Goal: Information Seeking & Learning: Learn about a topic

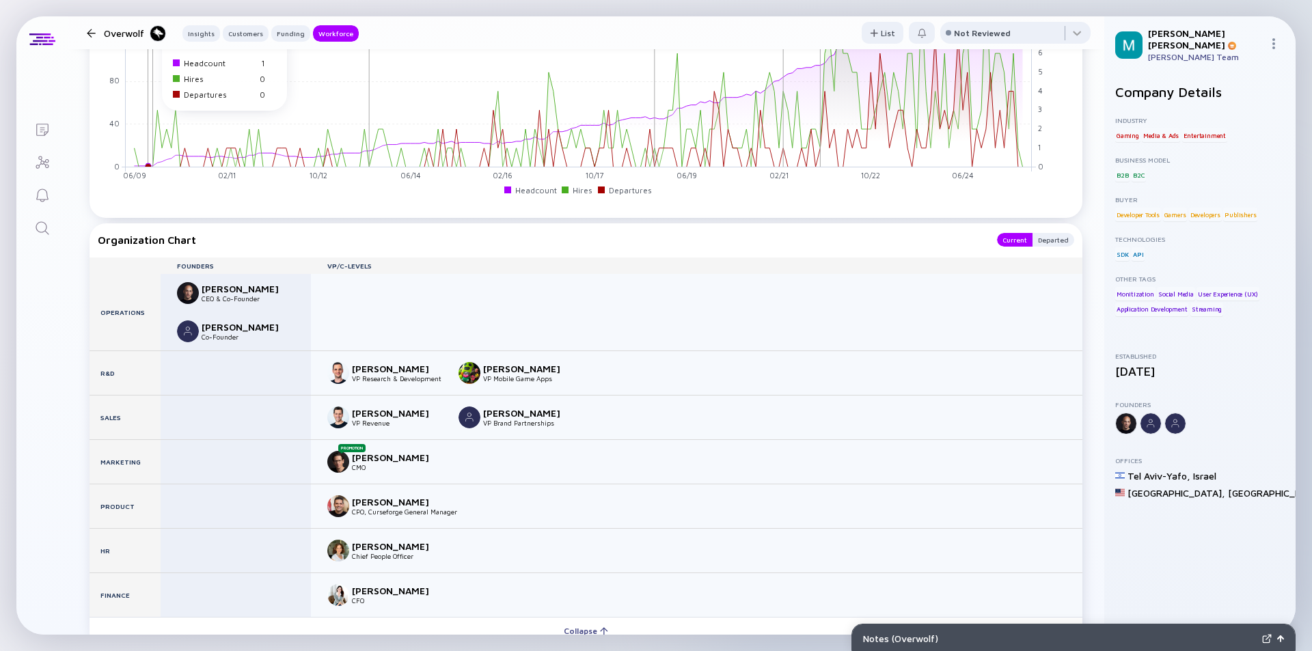
scroll to position [1737, 0]
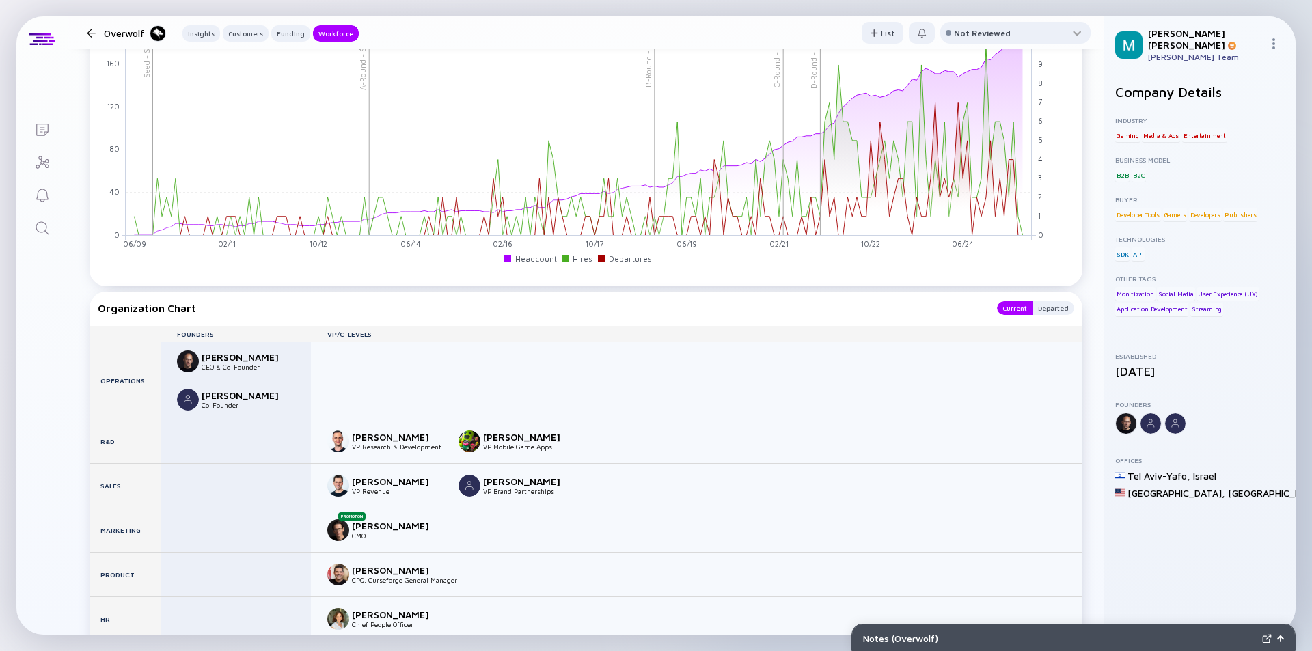
click at [86, 32] on div at bounding box center [91, 33] width 20 height 9
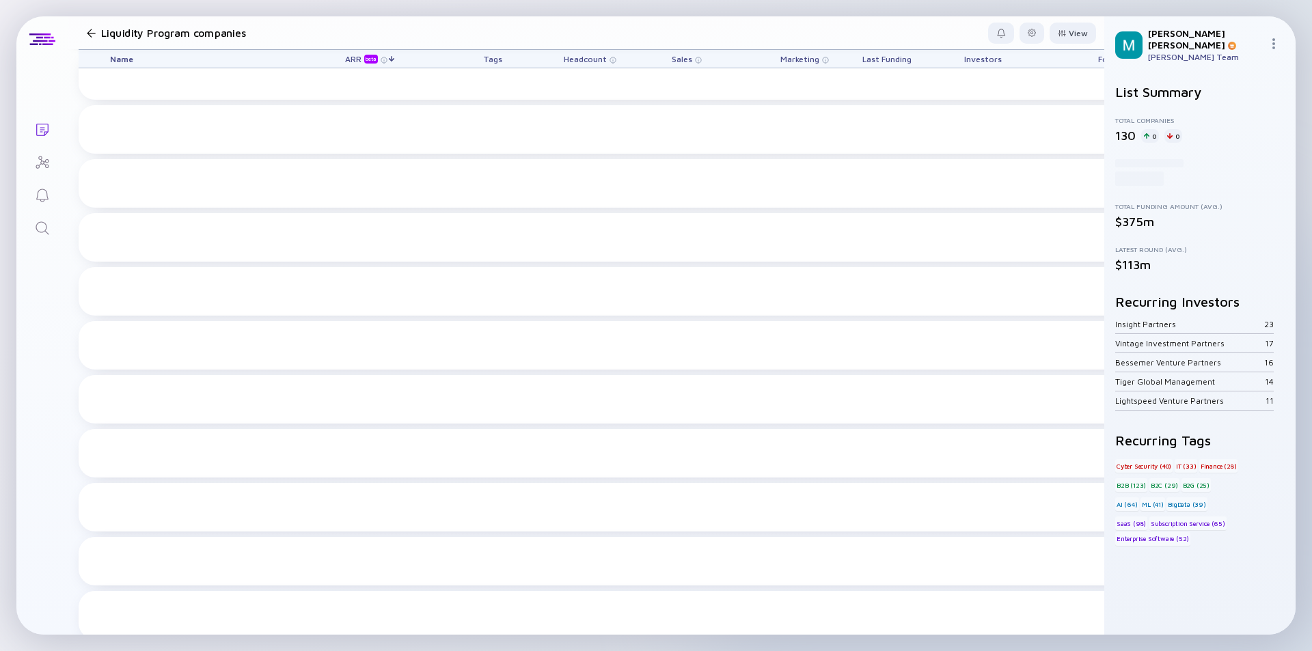
scroll to position [615, 0]
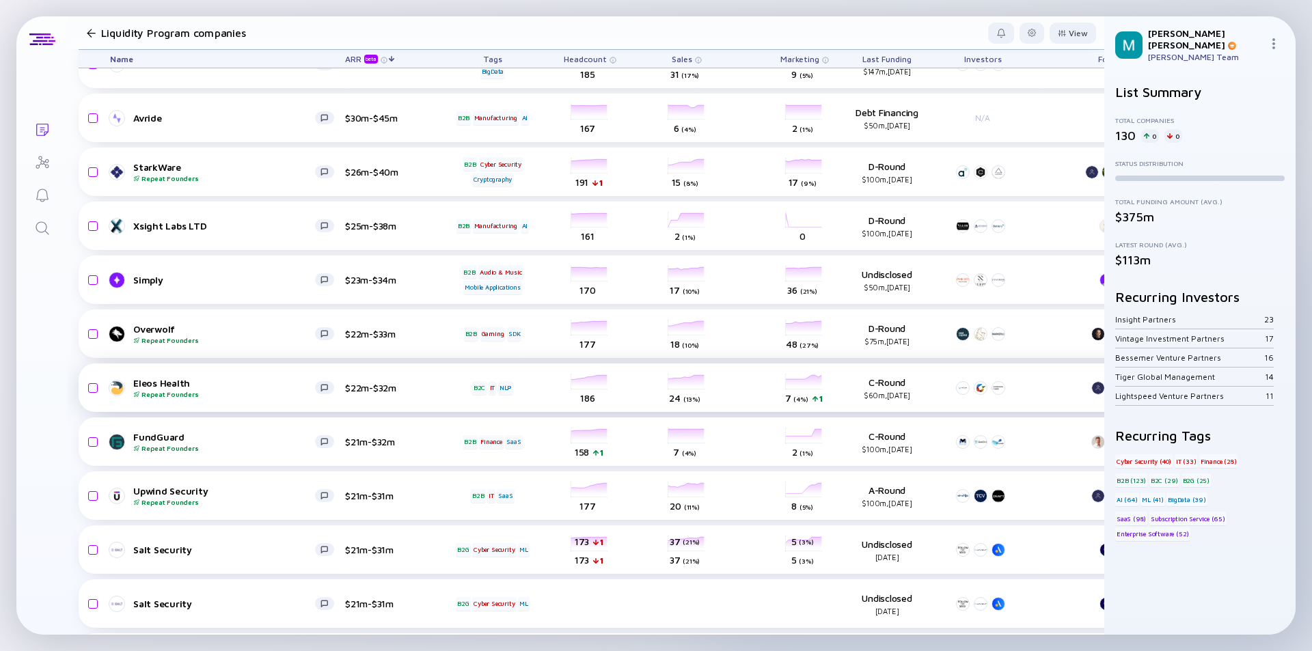
click at [313, 399] on div "Eleos Health Repeat Founders $22m-$32m B2C IT NLP headcount-eleos-health 186 He…" at bounding box center [782, 388] width 1407 height 49
click at [290, 389] on div "Eleos Health Repeat Founders" at bounding box center [224, 387] width 182 height 21
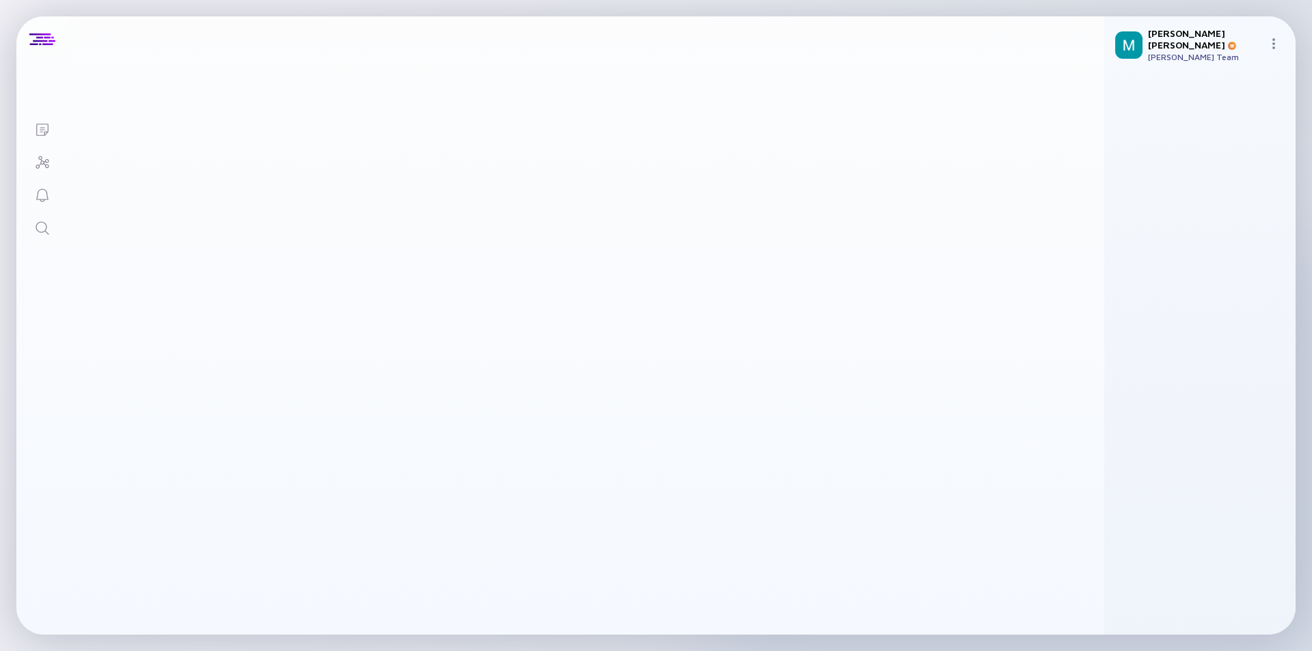
click at [434, 388] on div "Insights" at bounding box center [572, 401] width 993 height 27
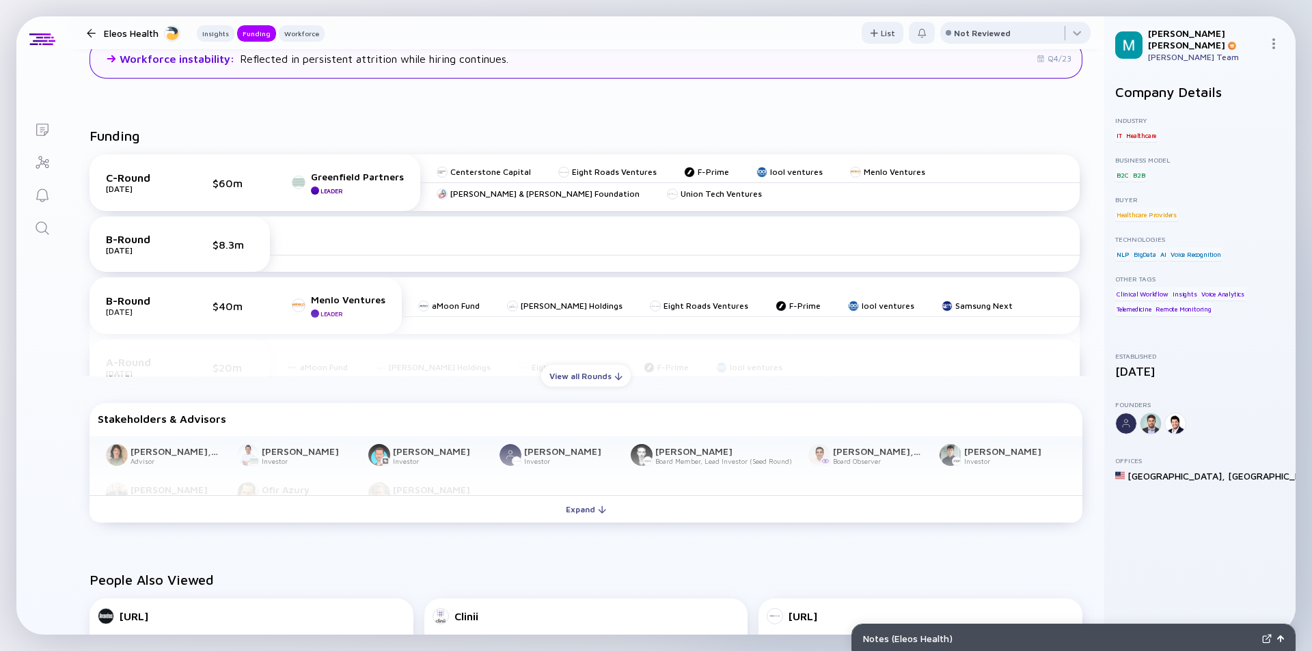
scroll to position [547, 0]
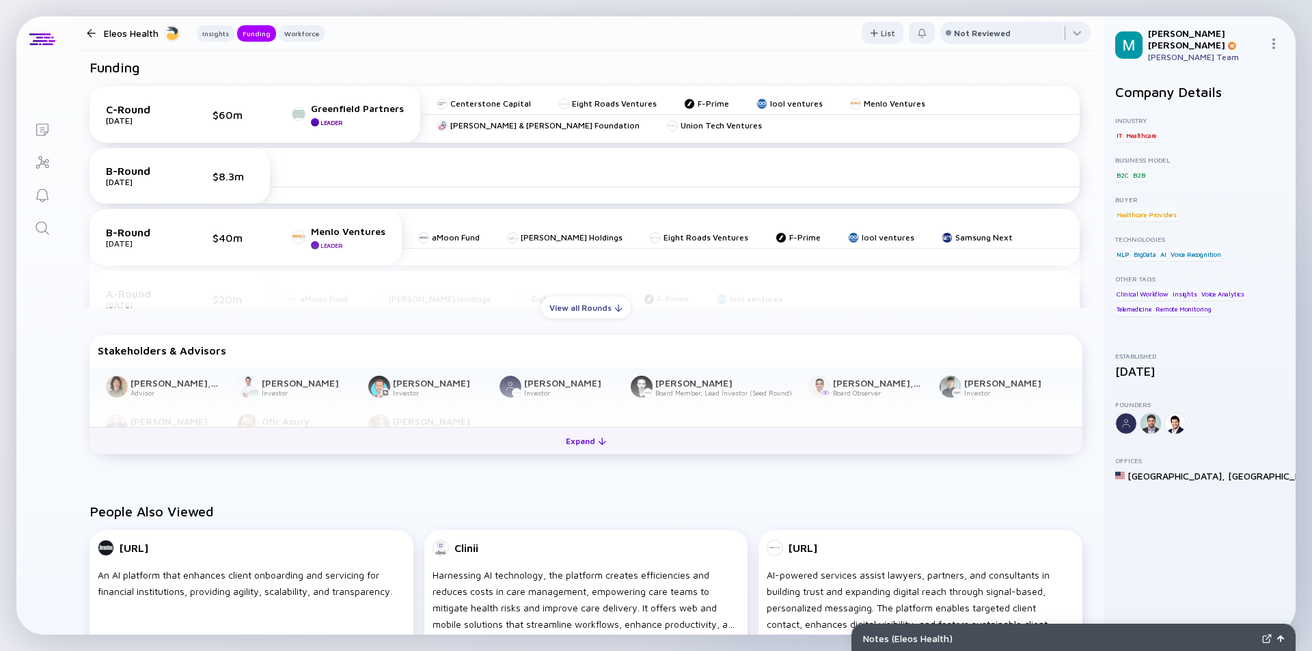
click at [566, 442] on div "Expand" at bounding box center [586, 441] width 57 height 21
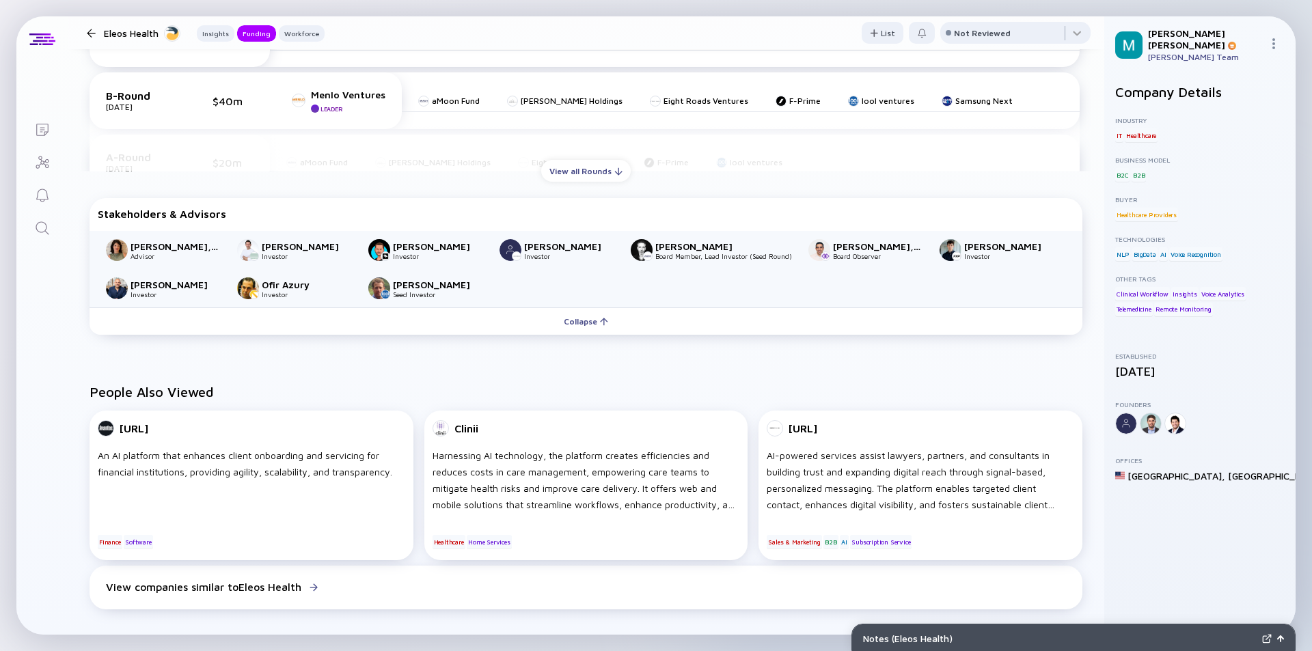
scroll to position [752, 0]
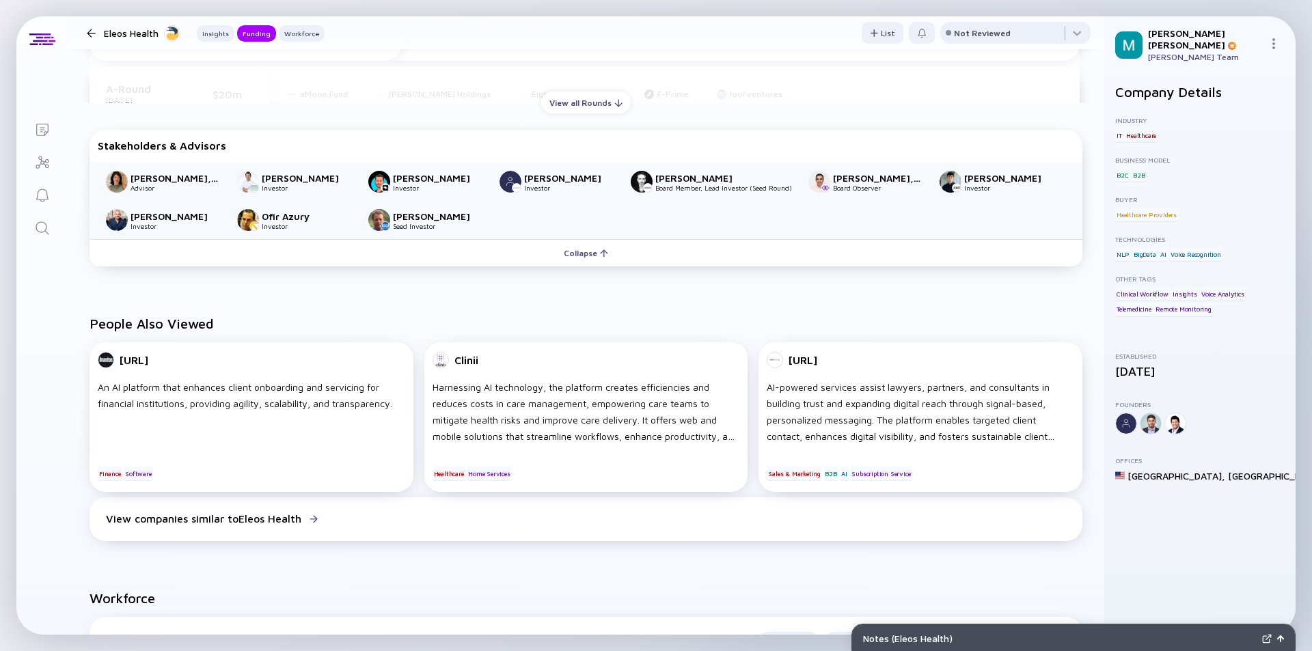
click at [471, 215] on div "Avichay Nissenbaum" at bounding box center [438, 217] width 90 height 12
click at [456, 215] on div "Avichay Nissenbaum" at bounding box center [438, 217] width 90 height 12
click at [470, 219] on div "Avichay Nissenbaum" at bounding box center [438, 217] width 90 height 12
click at [480, 220] on div "Avichay Nissenbaum" at bounding box center [438, 217] width 90 height 12
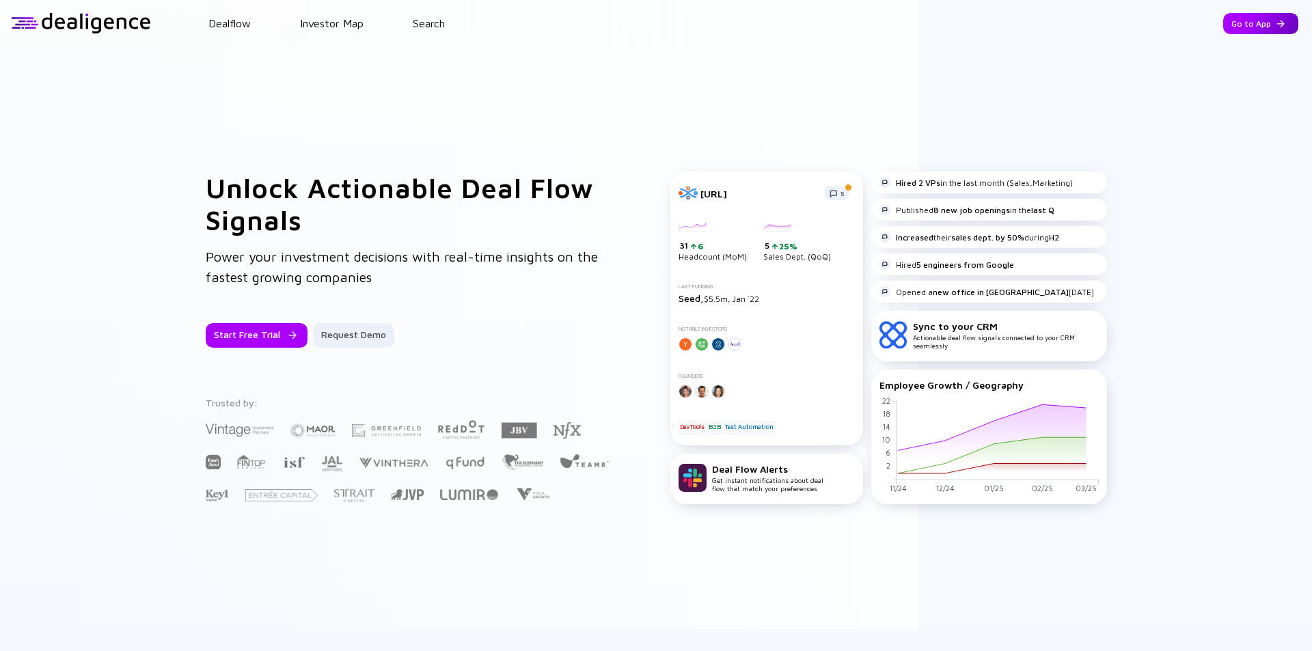
click at [1247, 21] on div "Go to App" at bounding box center [1260, 23] width 75 height 21
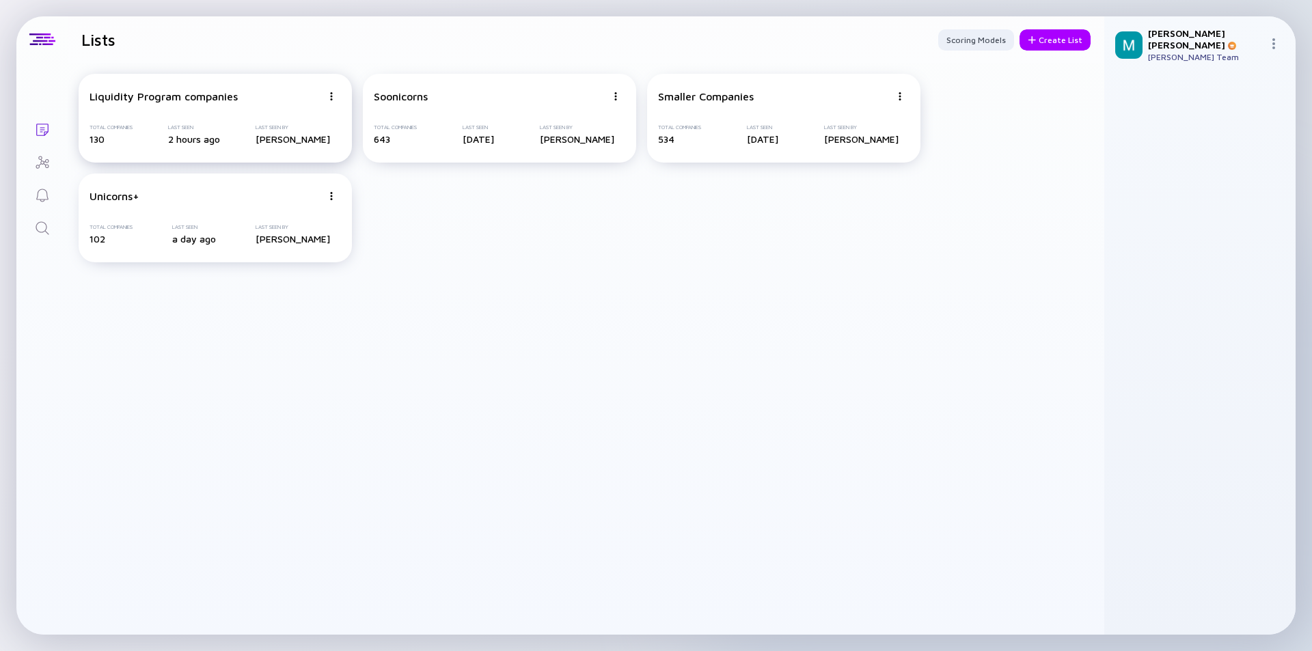
click at [243, 116] on div "Liquidity Program companies Total Companies 130 Last Seen 2 hours ago Last Seen…" at bounding box center [215, 118] width 273 height 89
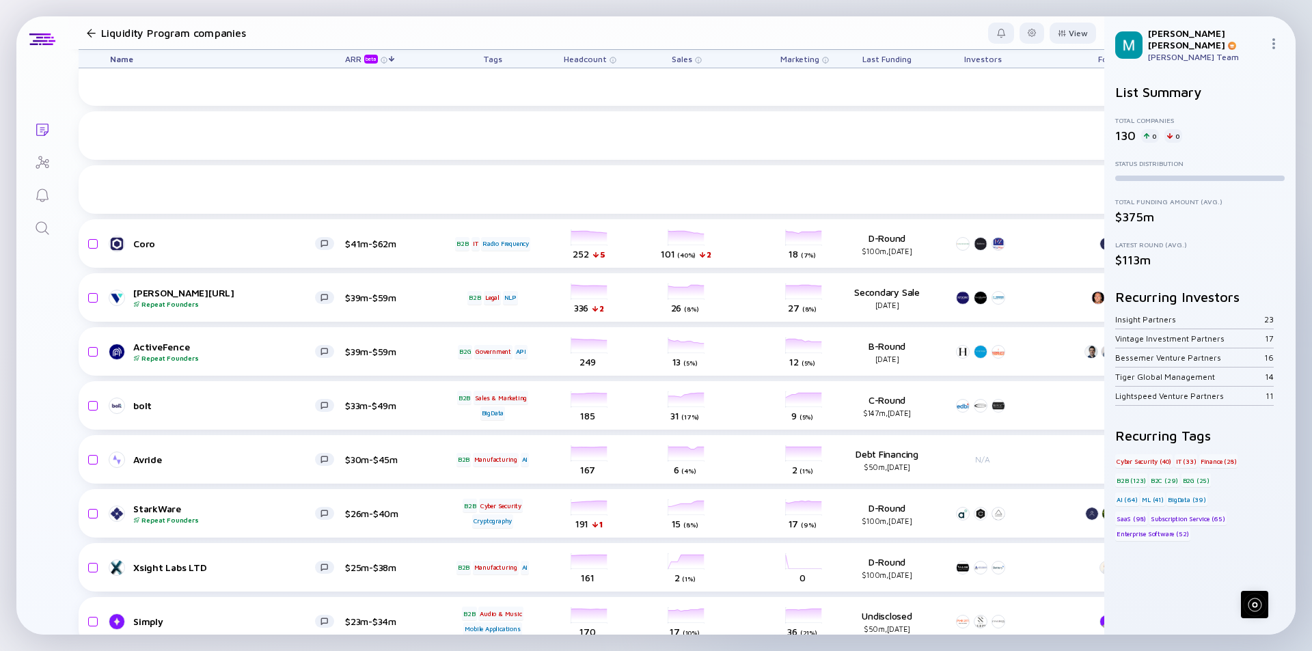
scroll to position [478, 0]
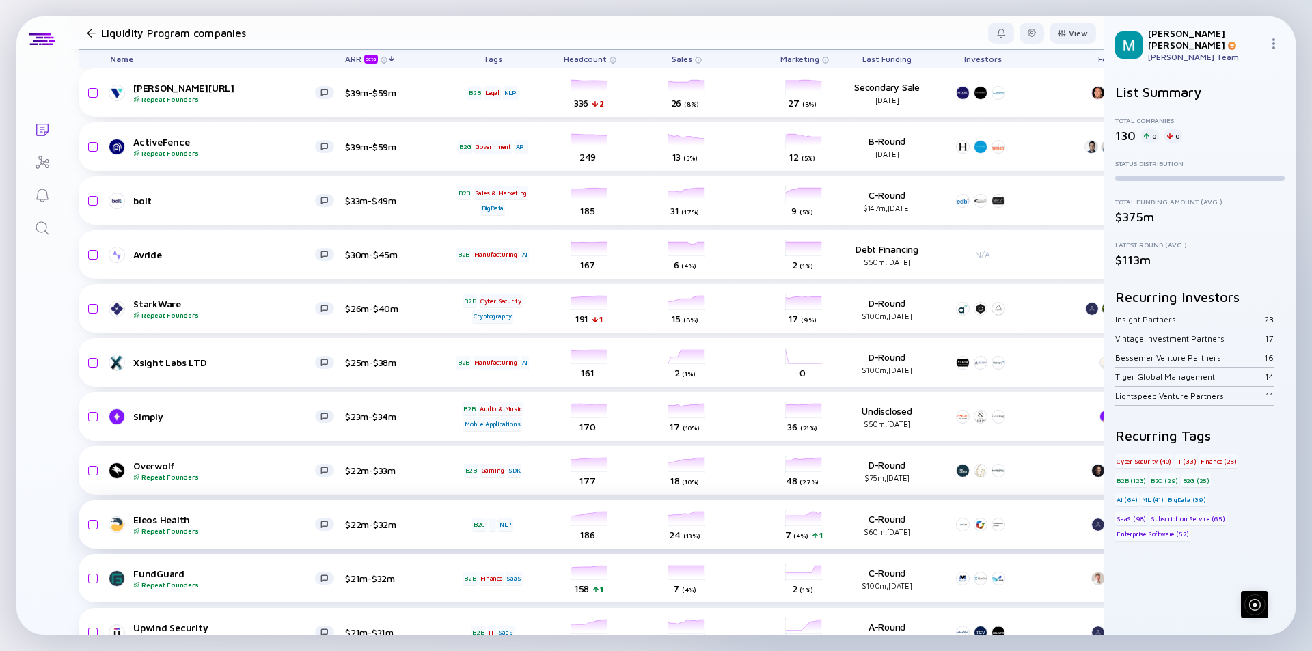
click at [286, 513] on div "Eleos Health Repeat Founders $22m-$32m B2C IT NLP headcount-eleos-health 186 He…" at bounding box center [782, 524] width 1407 height 49
click at [286, 535] on div "Eleos Health Repeat Founders $22m-$32m B2C IT NLP headcount-eleos-health 186 He…" at bounding box center [782, 524] width 1407 height 49
click at [292, 521] on div "Eleos Health Repeat Founders" at bounding box center [224, 524] width 182 height 21
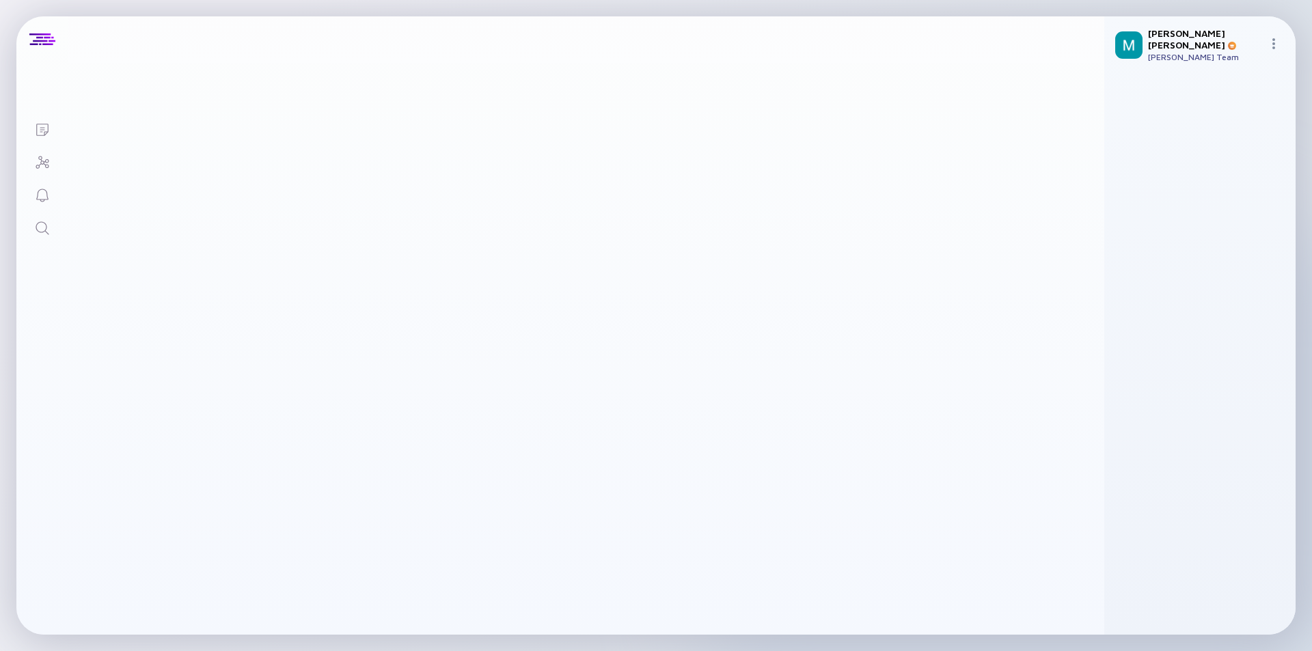
click at [275, 62] on div "Loading Insight: Loading Insight Description Q5/35" at bounding box center [572, 42] width 993 height 38
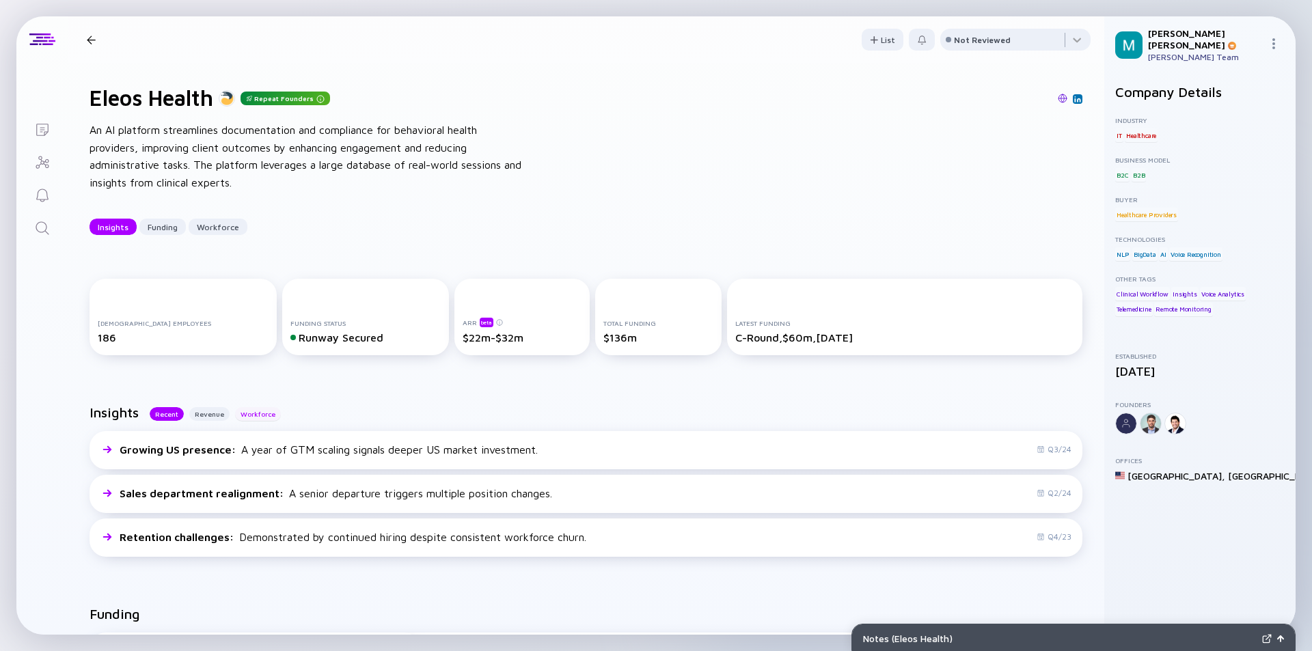
click at [246, 408] on div "Workforce" at bounding box center [258, 414] width 46 height 14
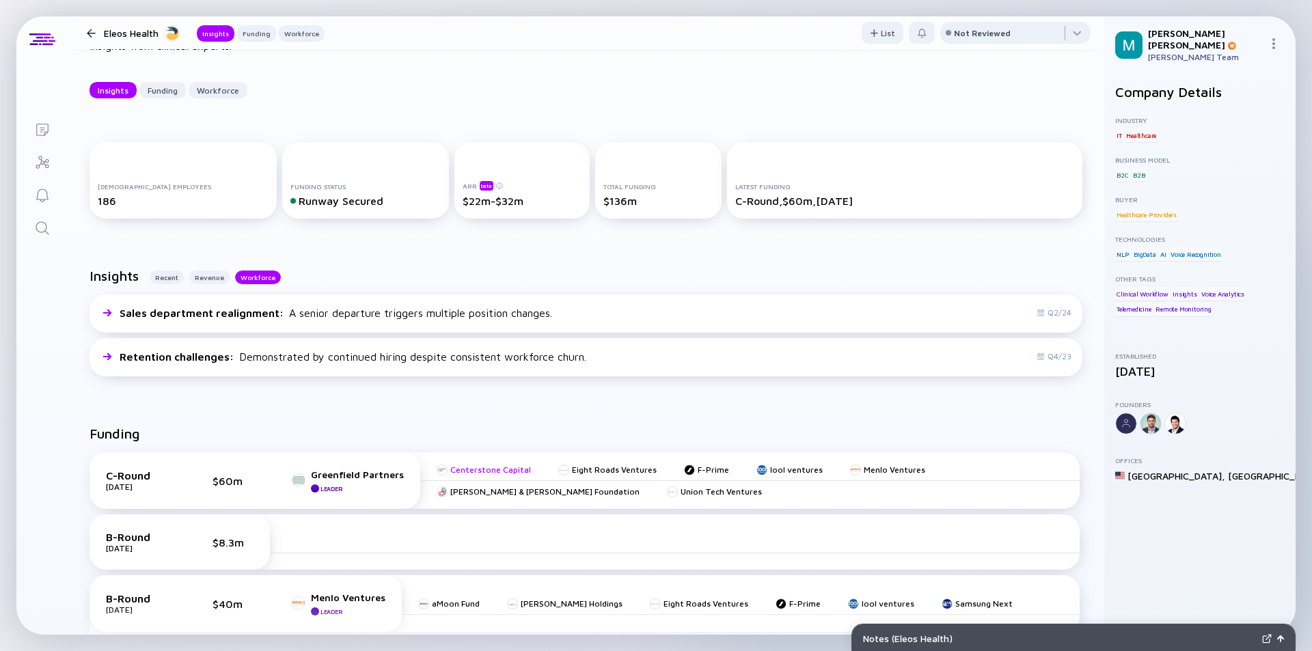
scroll to position [342, 0]
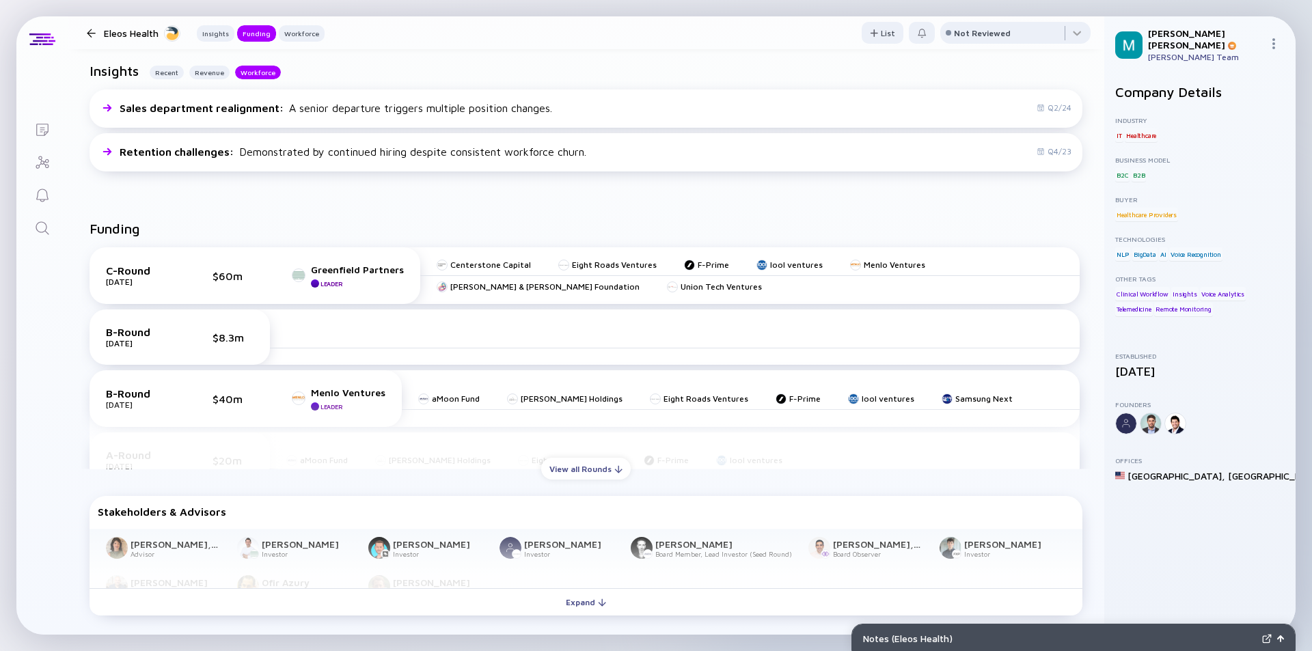
drag, startPoint x: 0, startPoint y: 521, endPoint x: 4, endPoint y: 415, distance: 106.0
drag, startPoint x: 4, startPoint y: 415, endPoint x: 582, endPoint y: 212, distance: 612.1
click at [582, 212] on div "Funding C-Round Jan 2025 $60m Greenfield Partners Leader Centerstone Capital Ei…" at bounding box center [586, 421] width 1037 height 444
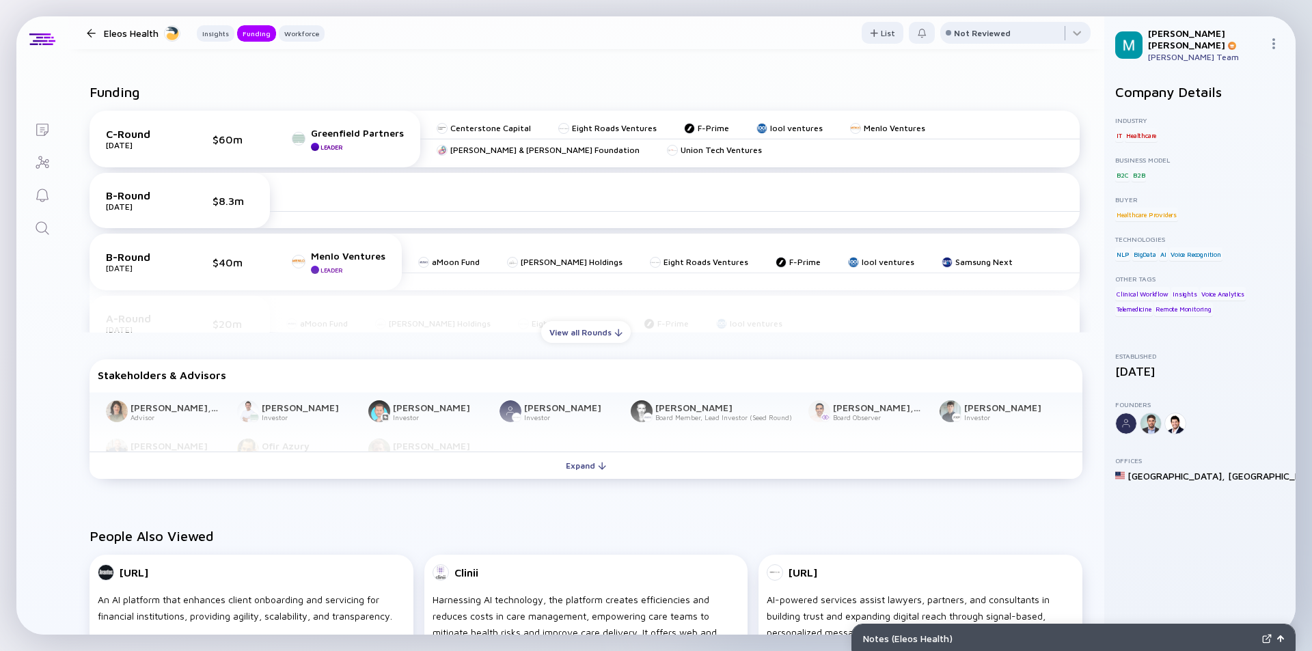
scroll to position [547, 0]
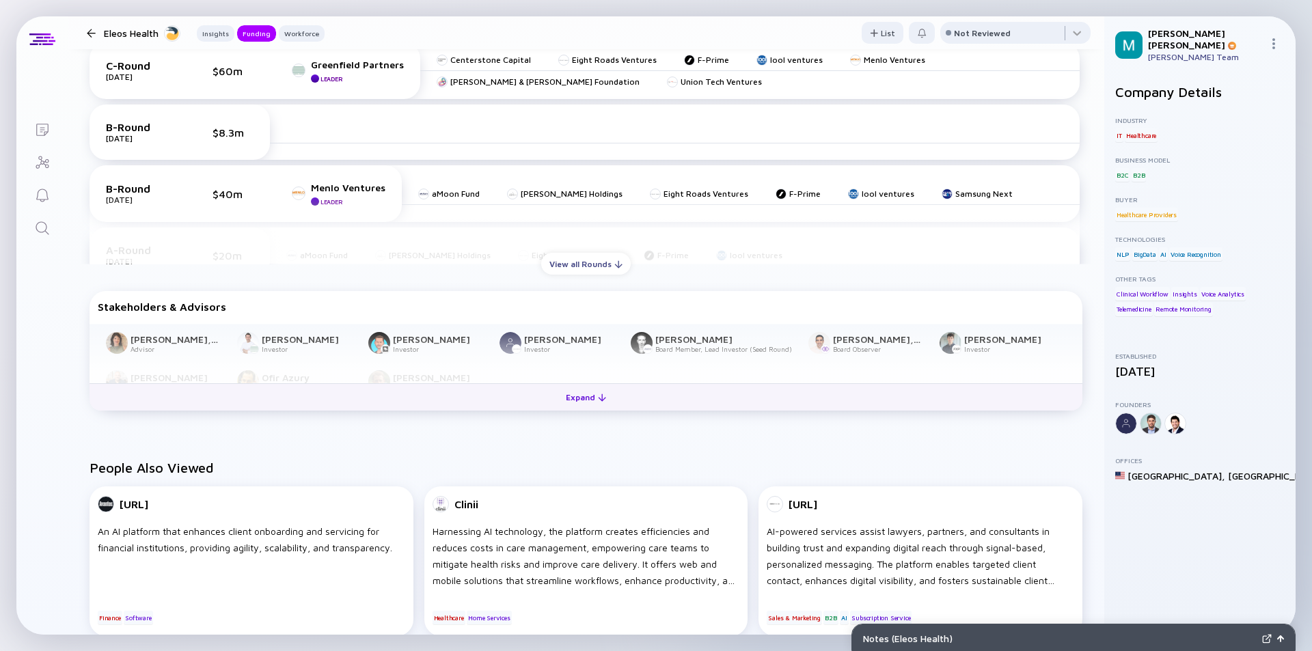
click at [571, 398] on div "Expand" at bounding box center [586, 397] width 57 height 21
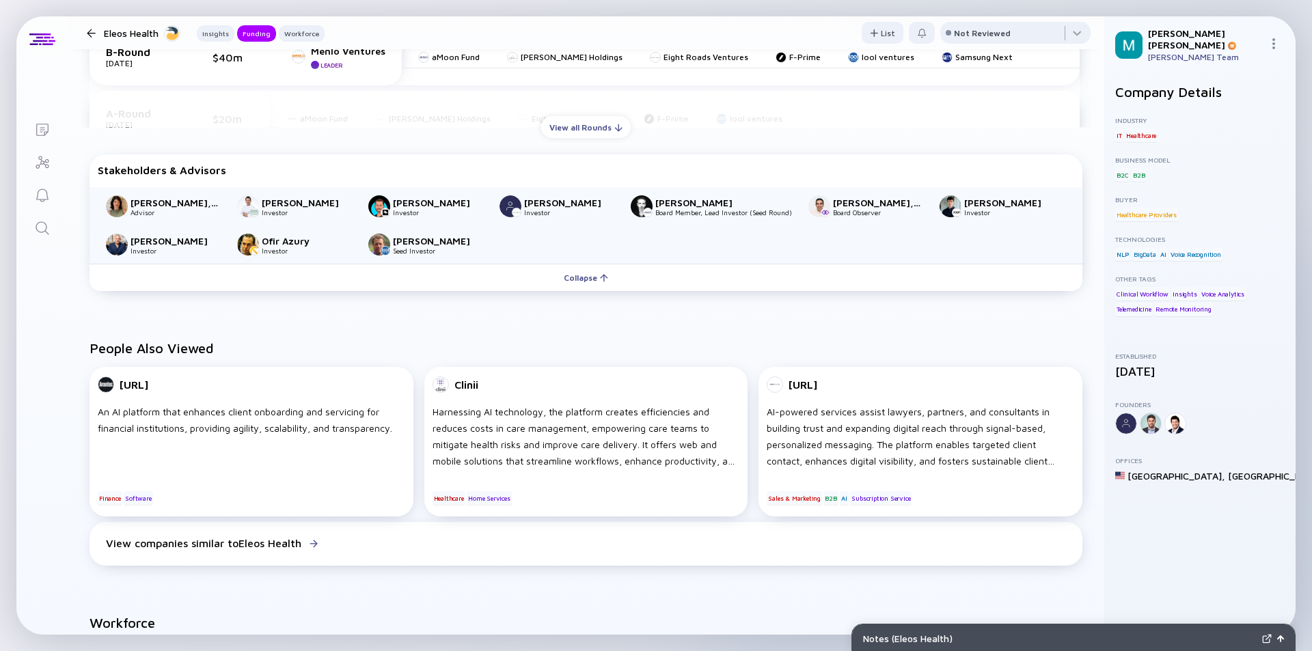
scroll to position [615, 0]
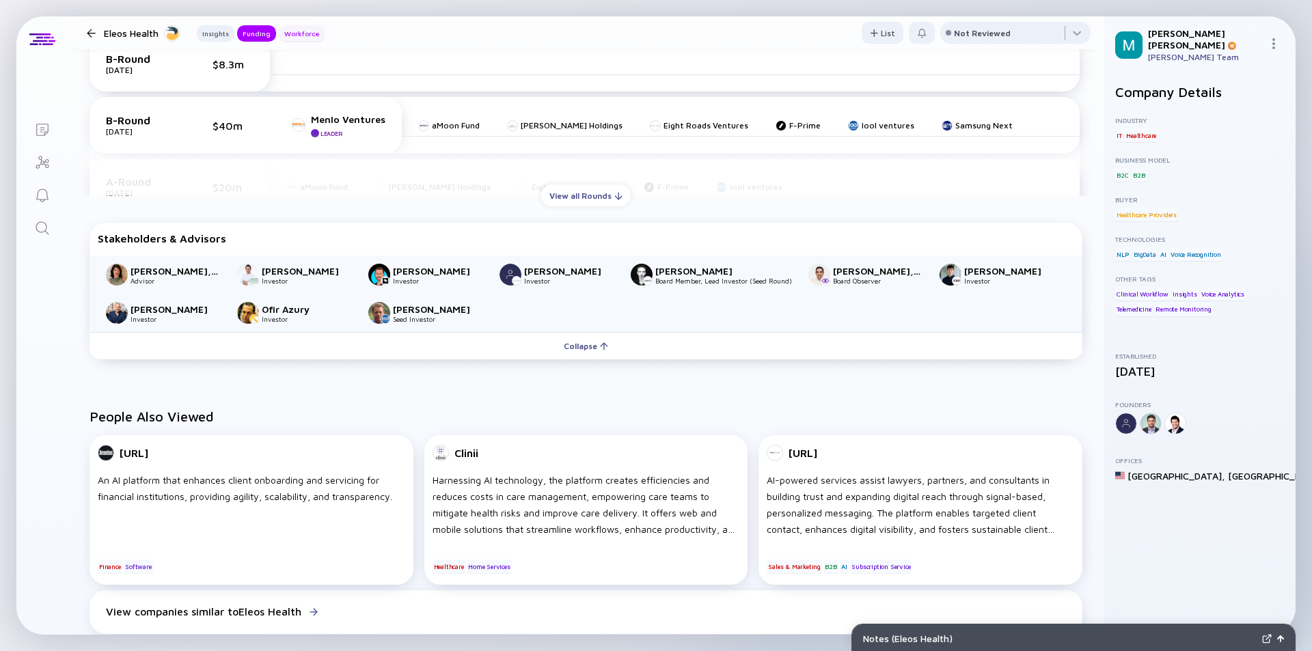
click at [296, 35] on div "Workforce" at bounding box center [302, 34] width 46 height 14
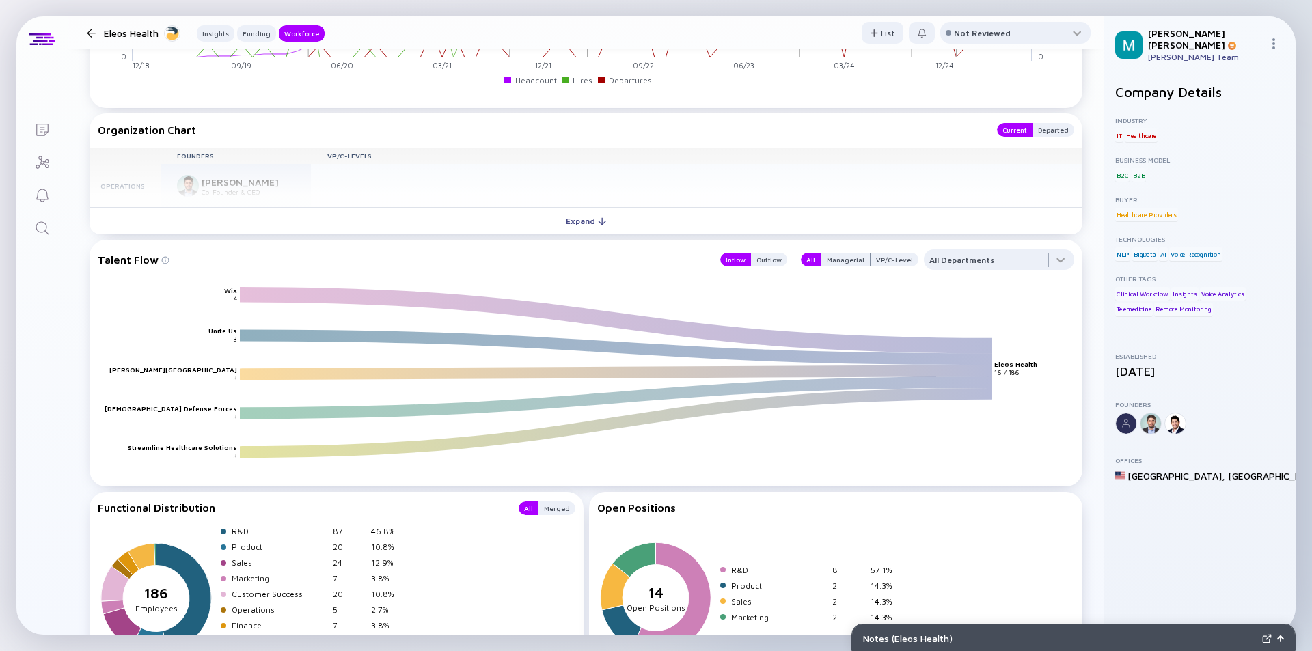
scroll to position [1463, 0]
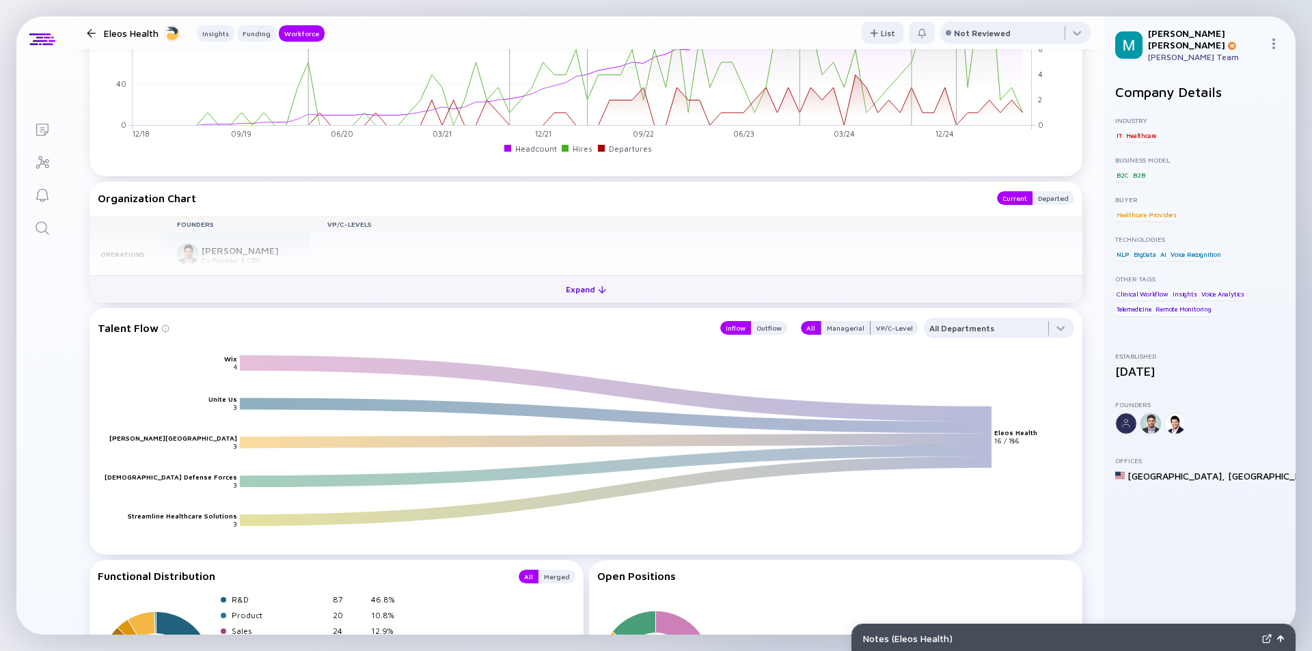
click at [580, 290] on div "Expand" at bounding box center [586, 289] width 57 height 21
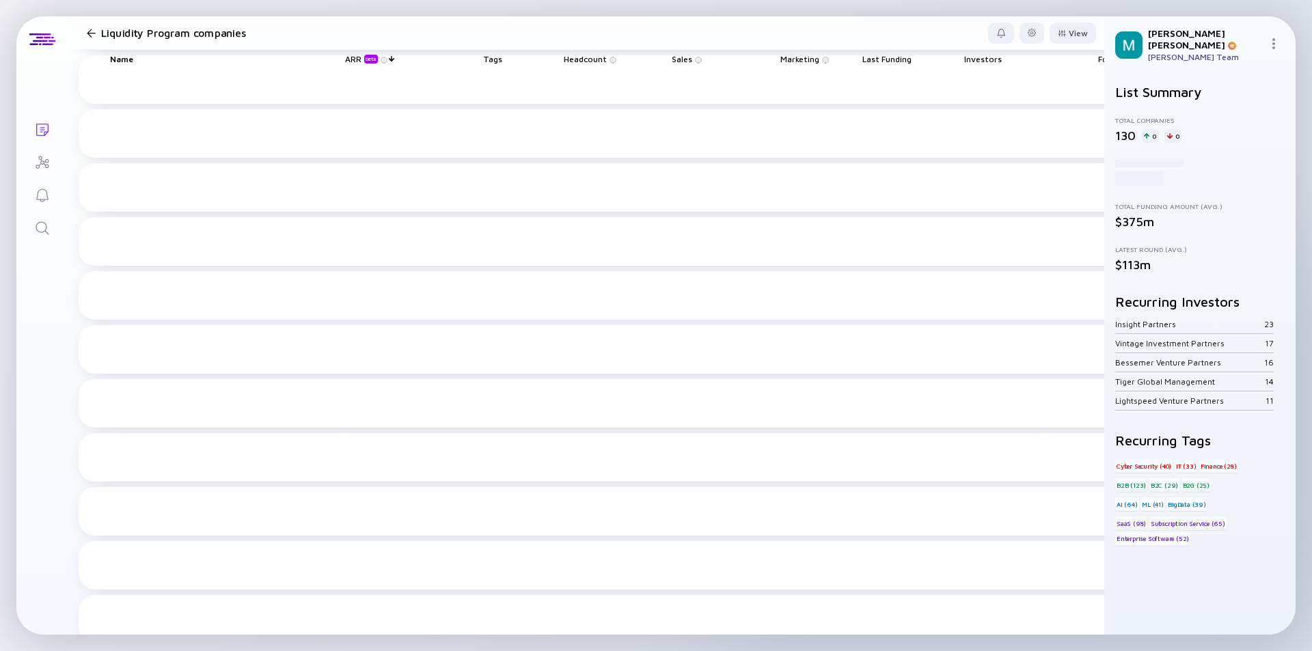
scroll to position [478, 0]
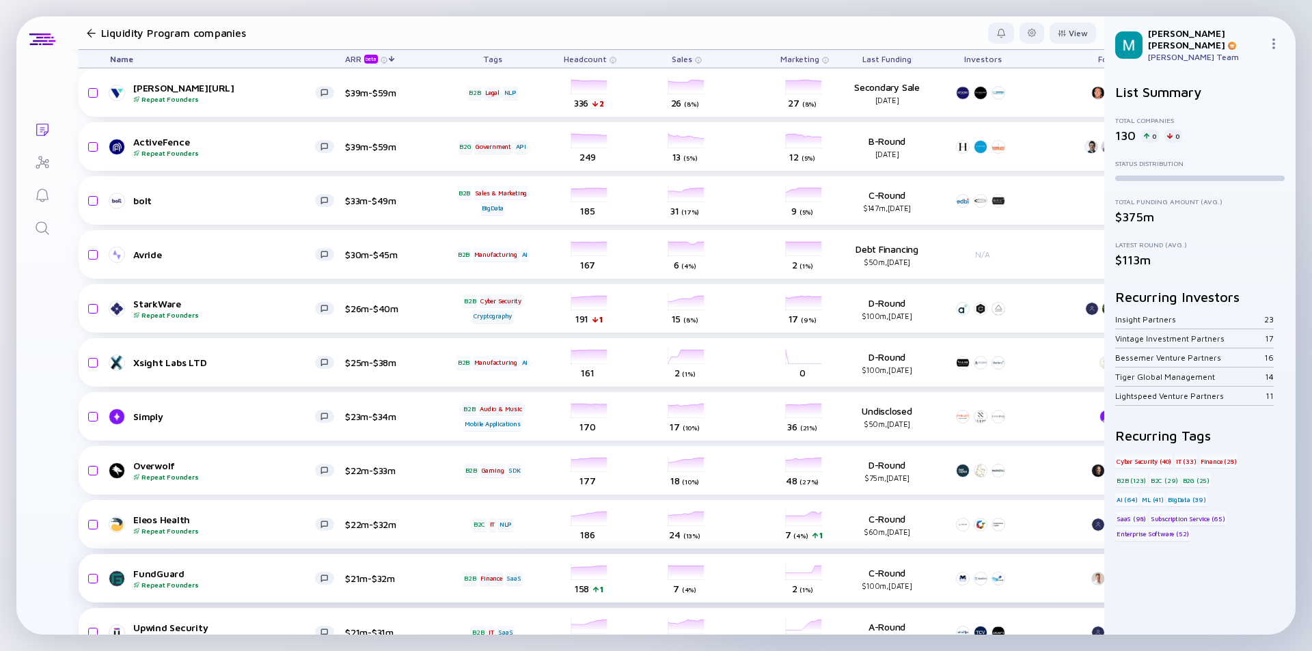
click at [249, 573] on div "FundGuard Repeat Founders" at bounding box center [224, 578] width 182 height 21
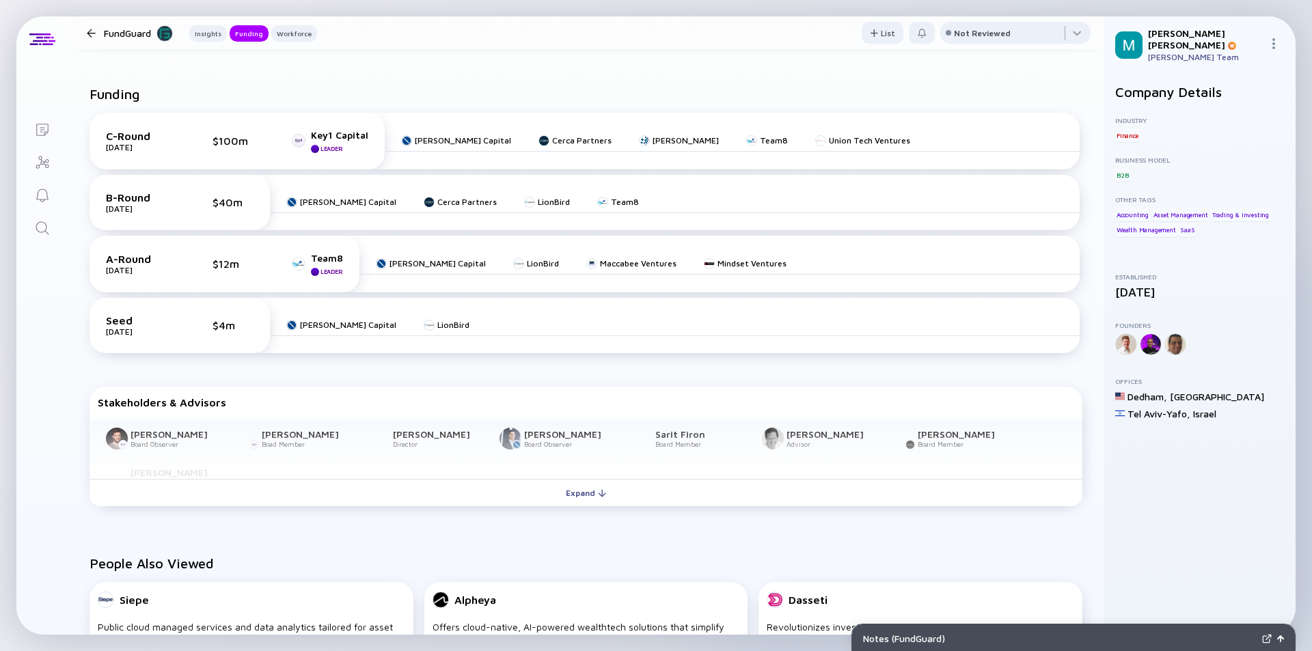
scroll to position [615, 0]
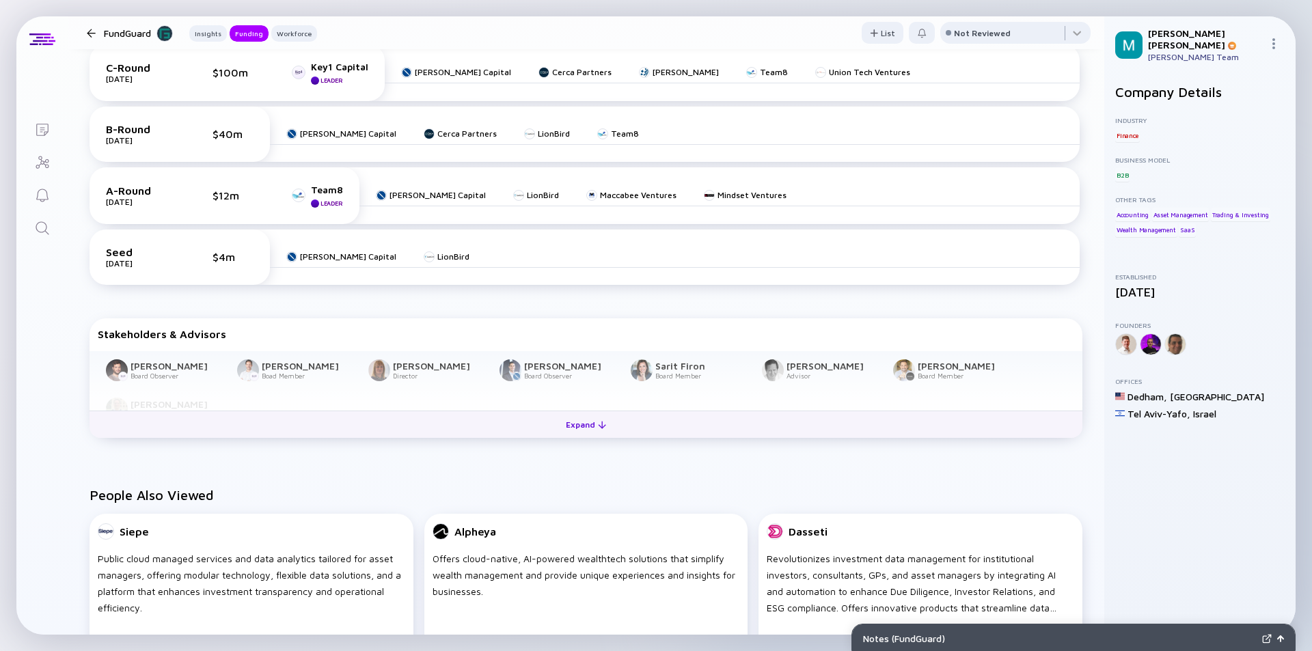
click at [588, 433] on div "Expand" at bounding box center [586, 424] width 57 height 21
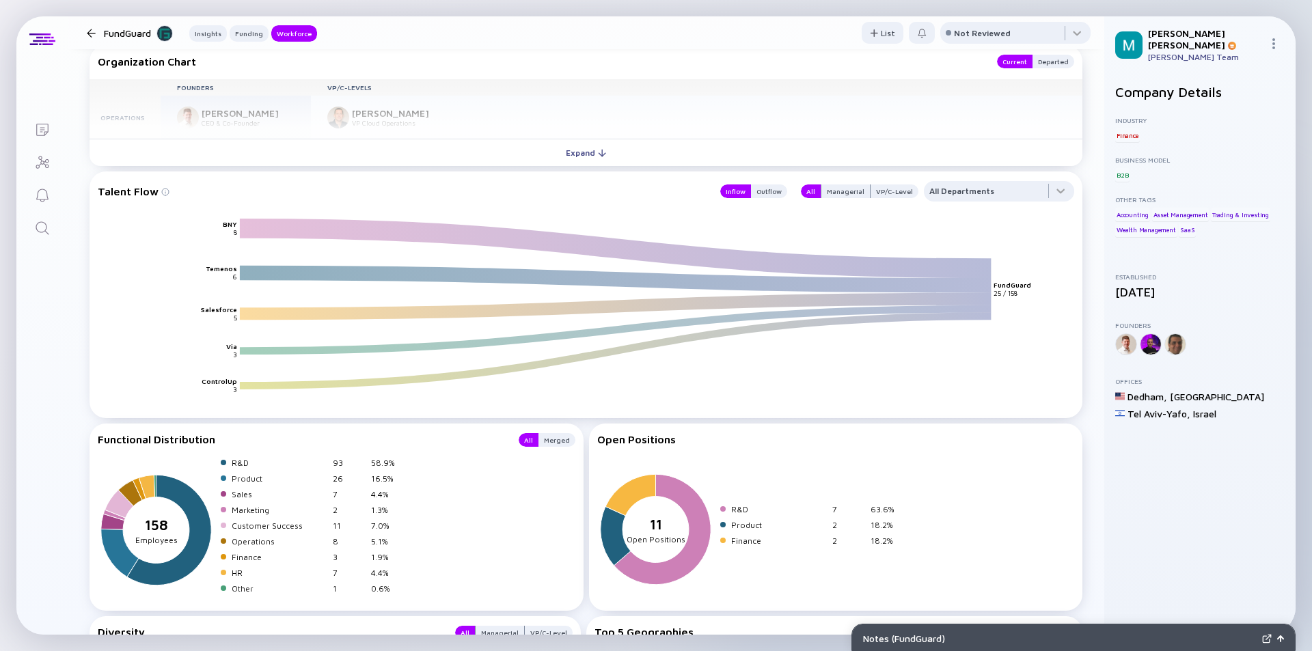
scroll to position [1559, 0]
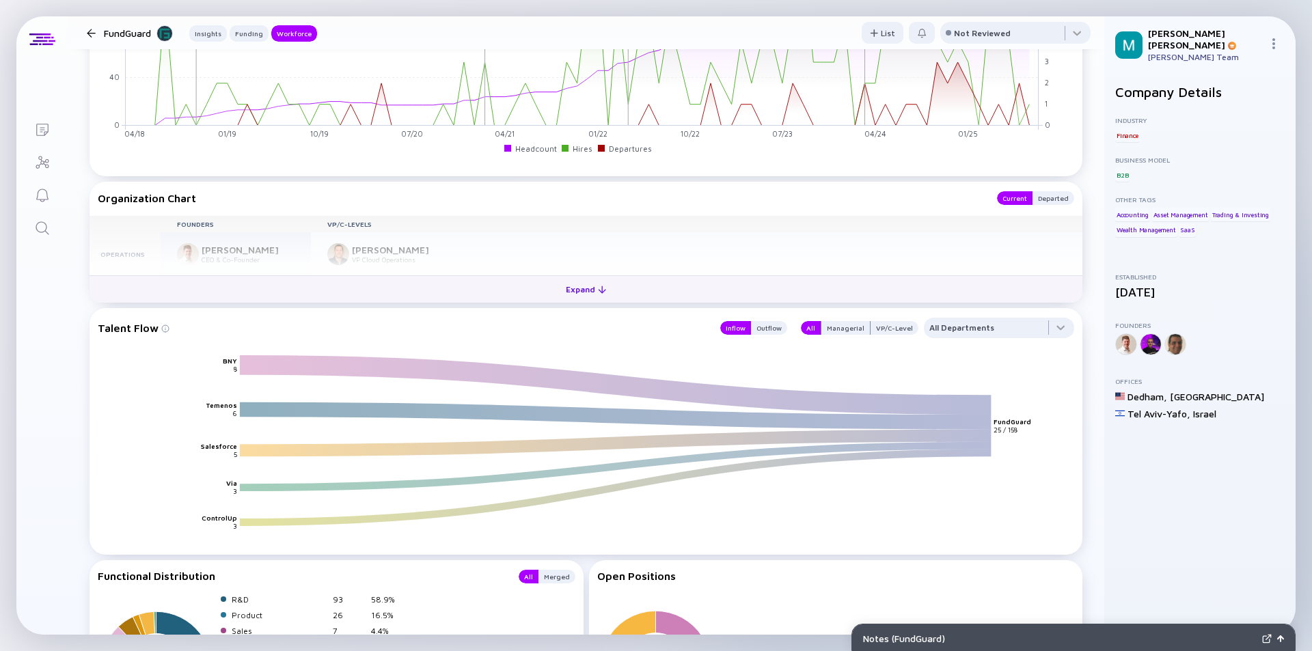
click at [582, 292] on div "Expand" at bounding box center [586, 289] width 57 height 21
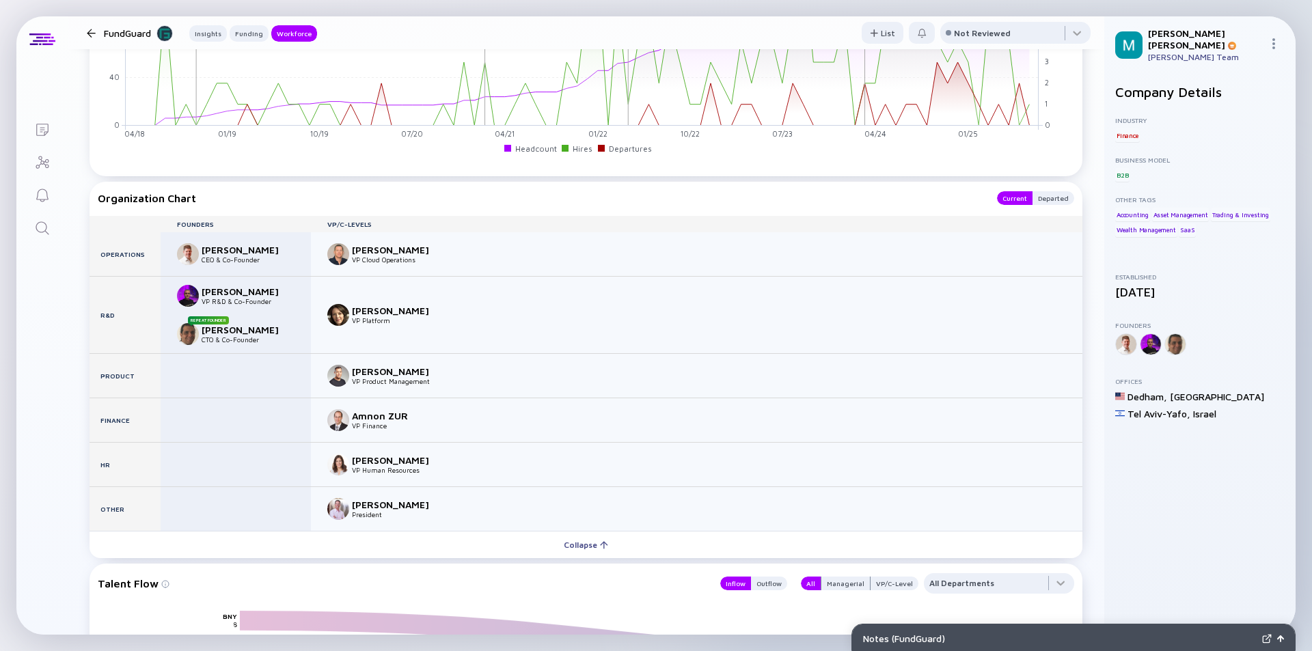
drag, startPoint x: 218, startPoint y: 280, endPoint x: 558, endPoint y: 302, distance: 340.4
click at [558, 302] on div "Shiri Morshtein VP Platform" at bounding box center [697, 315] width 772 height 77
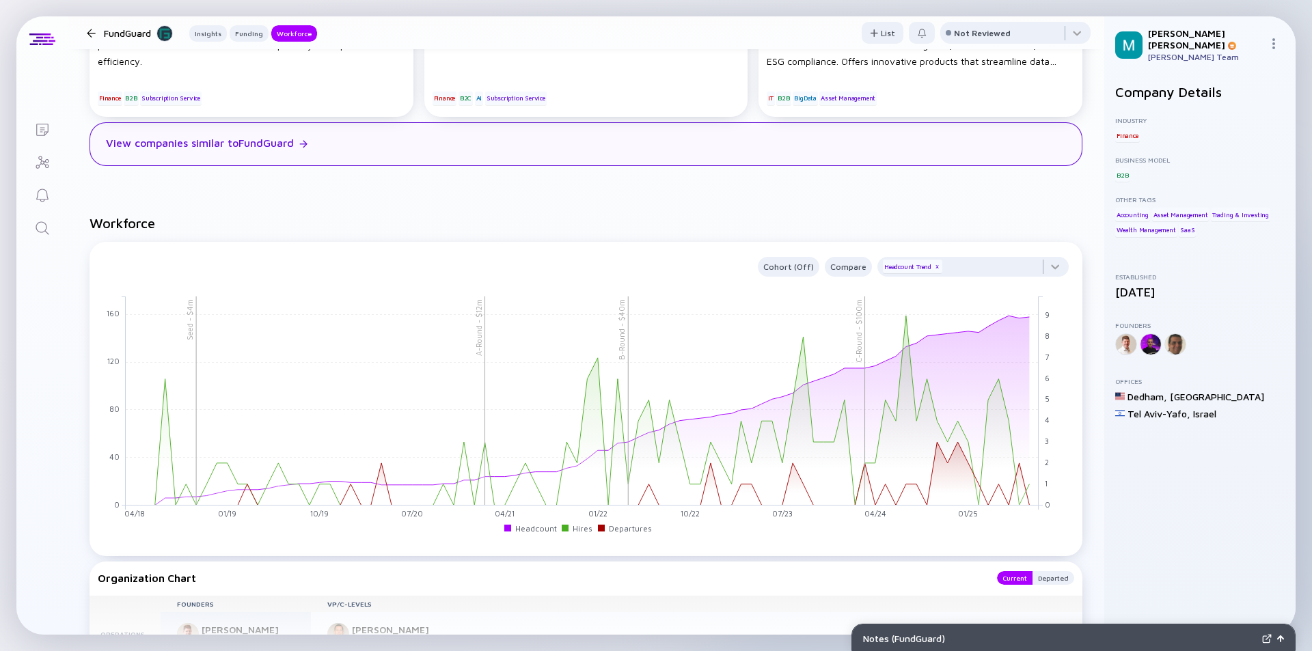
scroll to position [1367, 0]
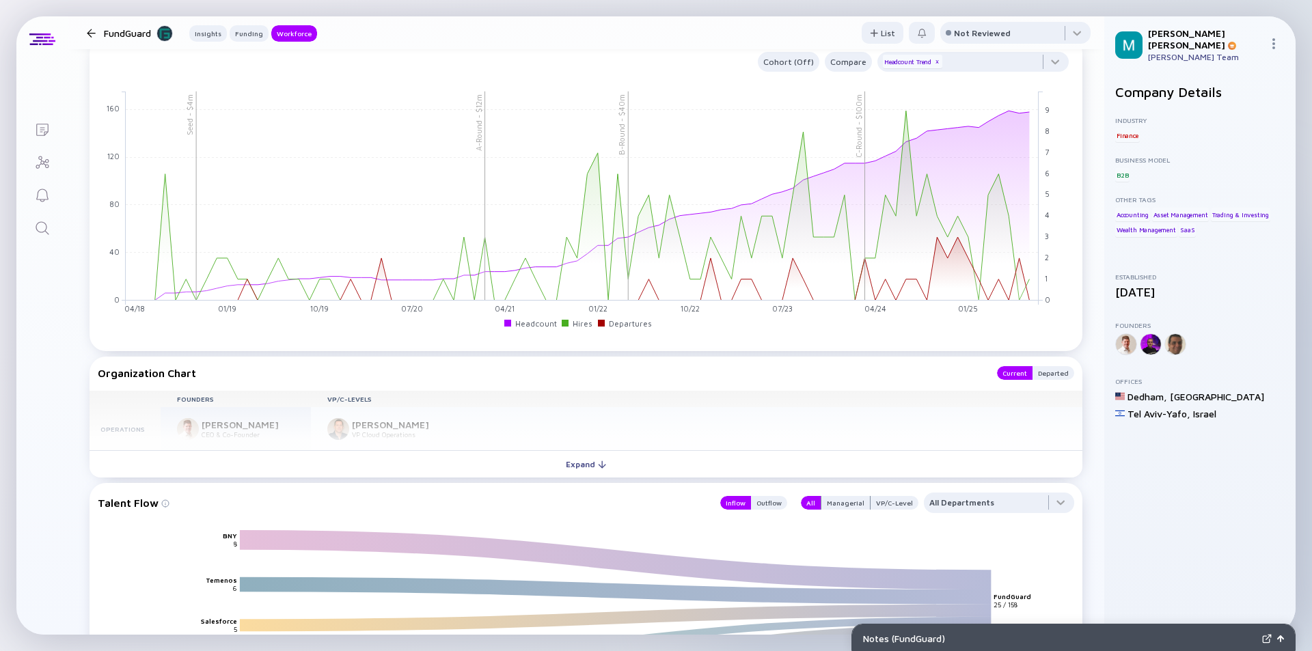
click at [92, 35] on div at bounding box center [91, 33] width 9 height 9
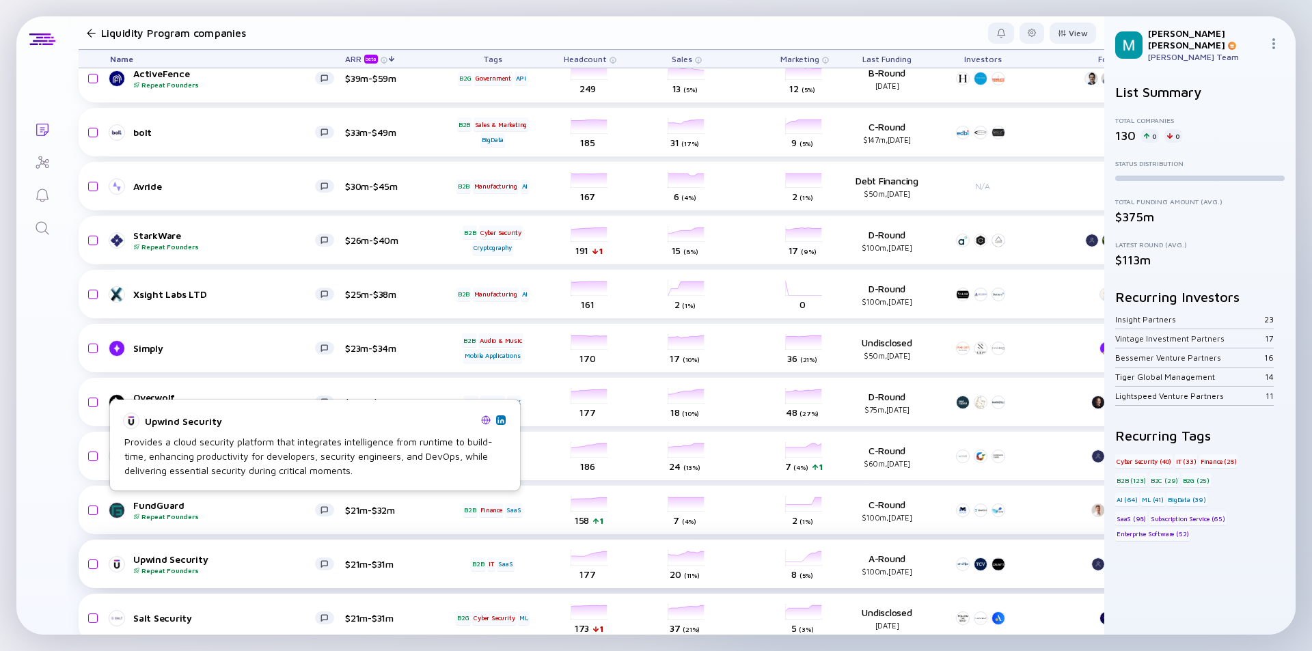
scroll to position [603, 0]
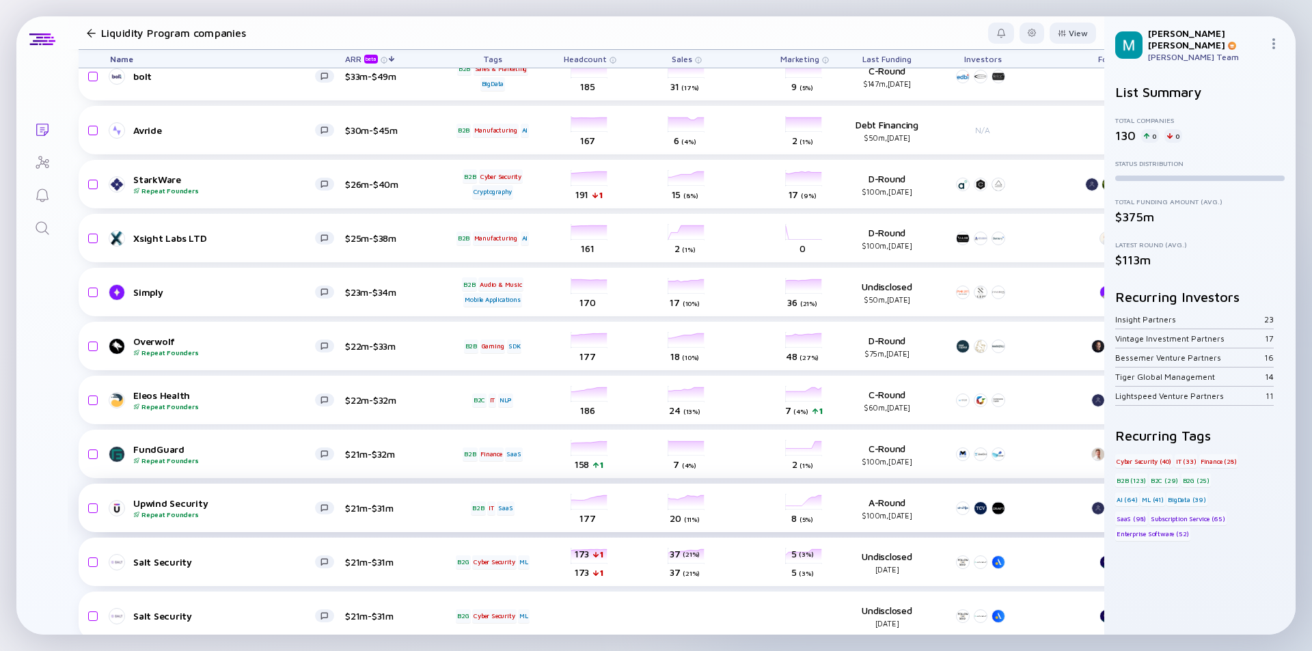
click at [260, 519] on div "Upwind Security Repeat Founders $21m-$31m B2B IT SaaS headcount-upwind-security…" at bounding box center [782, 508] width 1407 height 49
click at [264, 515] on div "Repeat Founders" at bounding box center [224, 515] width 182 height 8
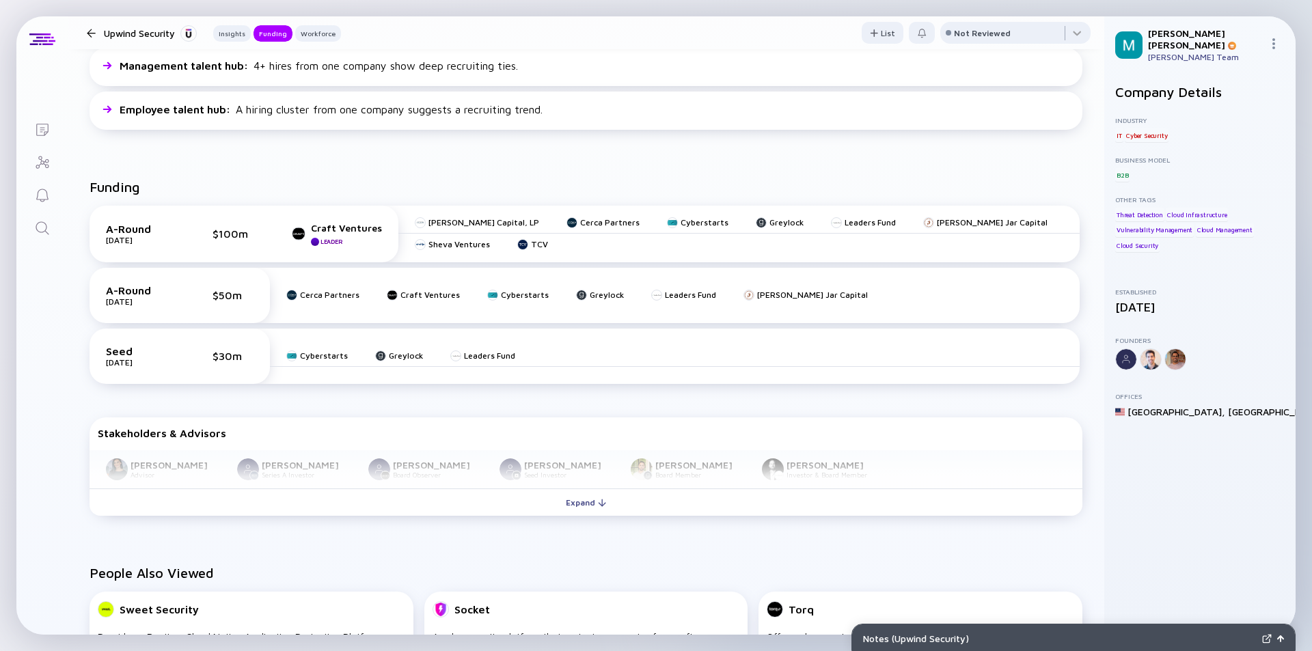
scroll to position [478, 0]
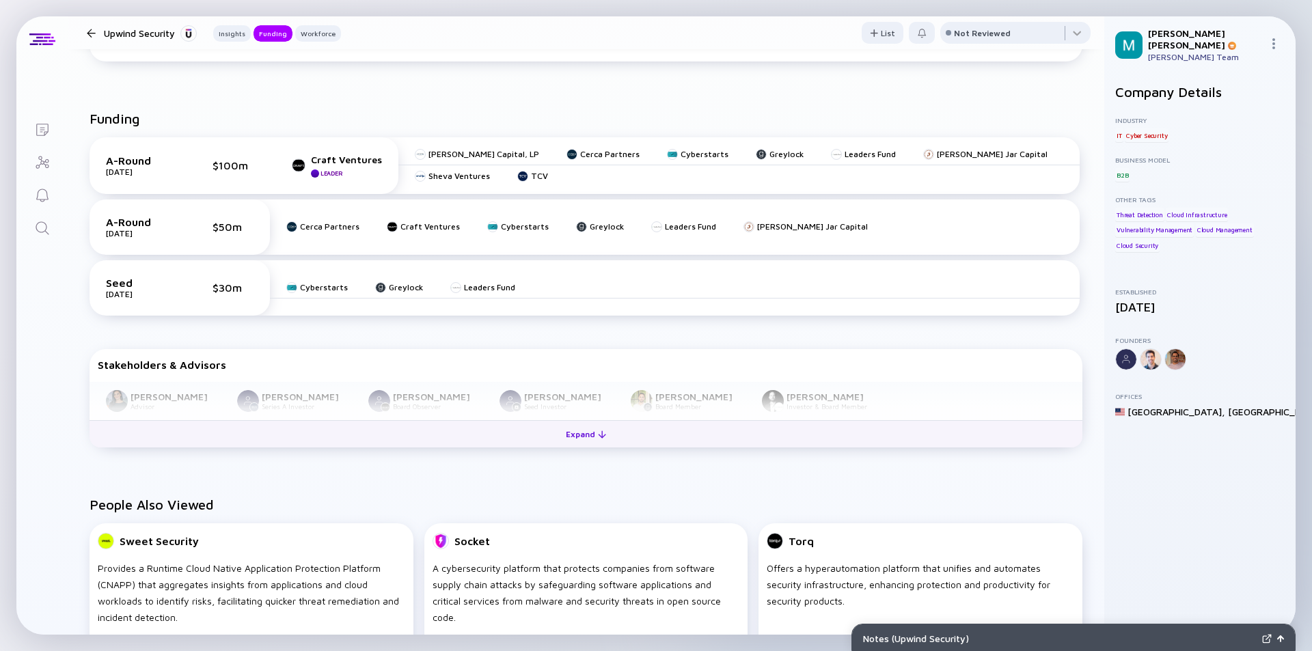
click at [586, 435] on div "Expand" at bounding box center [586, 434] width 57 height 21
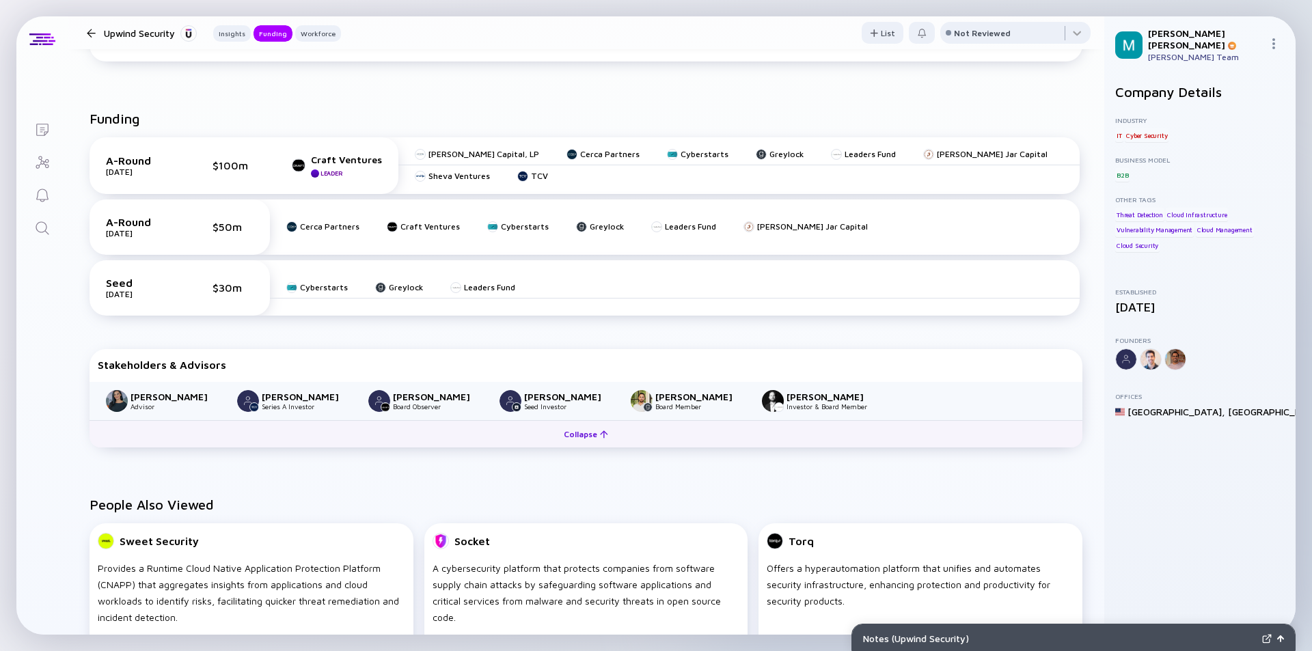
click at [573, 435] on div "Collapse" at bounding box center [586, 434] width 61 height 21
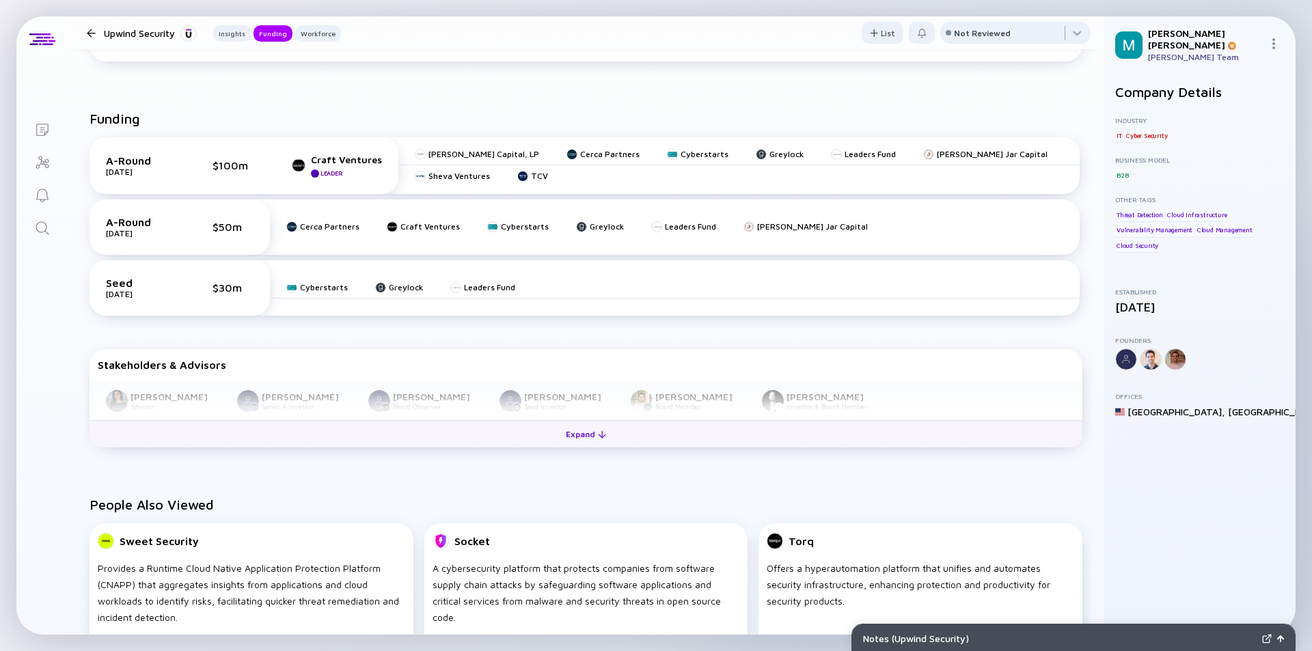
click at [585, 433] on div "Expand" at bounding box center [586, 434] width 57 height 21
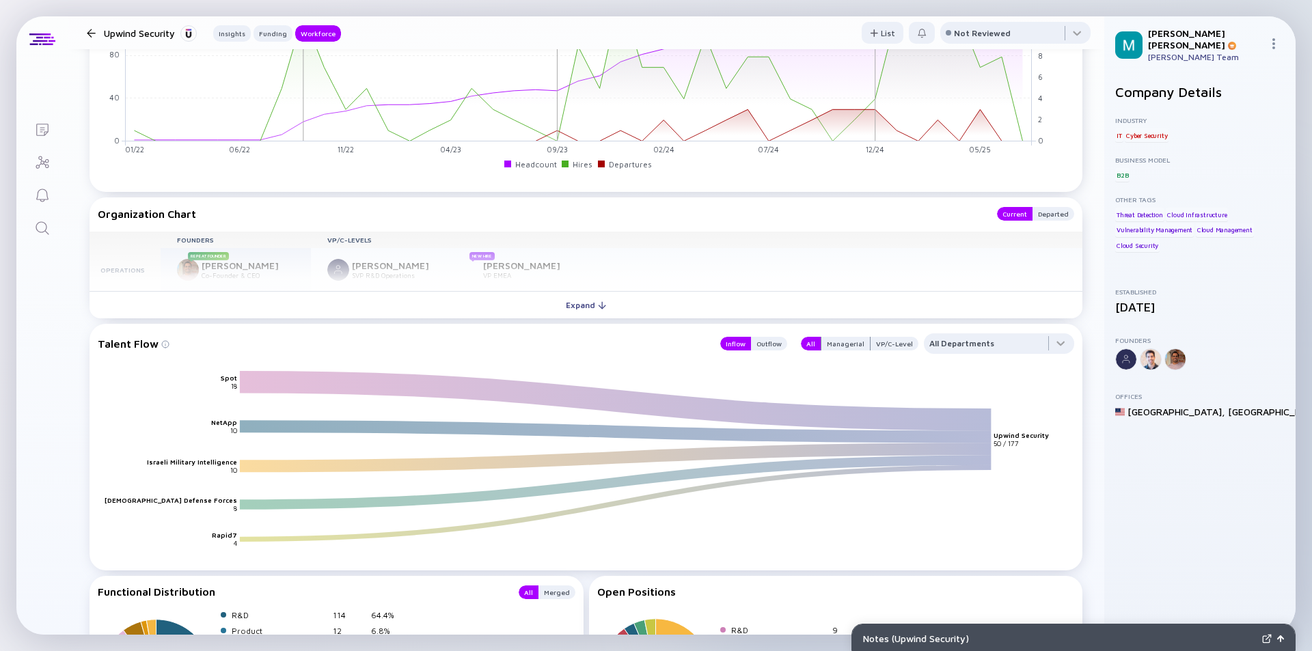
scroll to position [1331, 0]
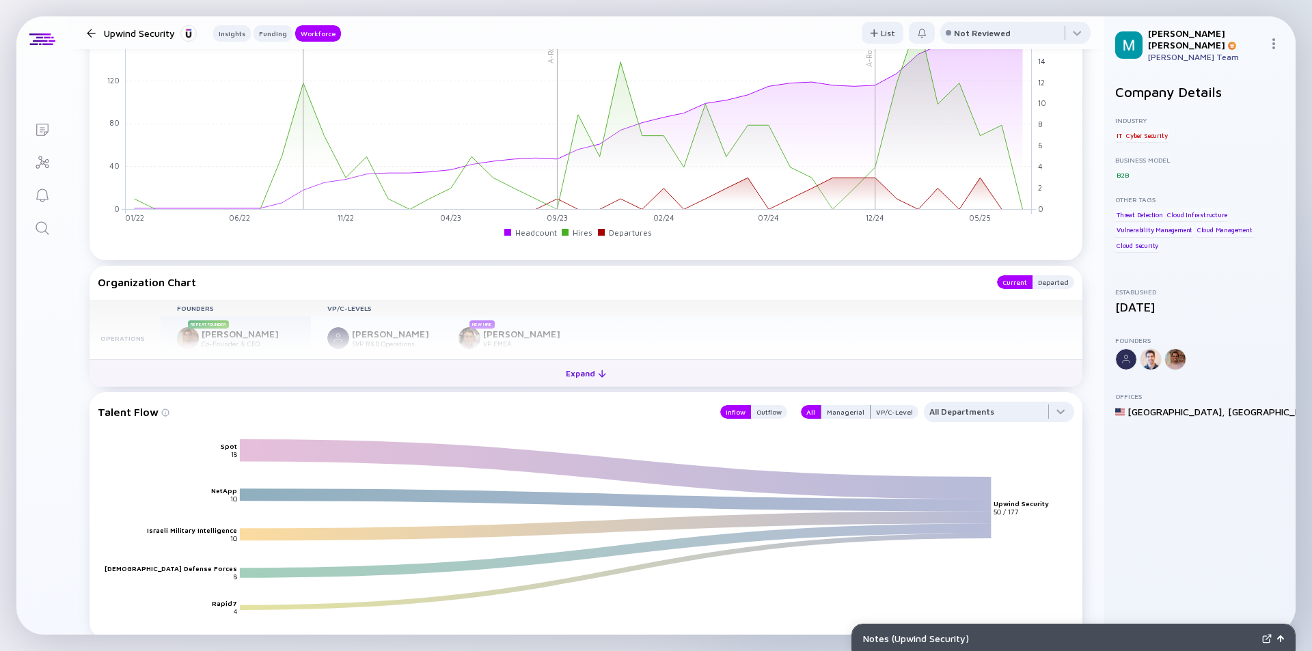
click at [582, 375] on div "Expand" at bounding box center [586, 373] width 57 height 21
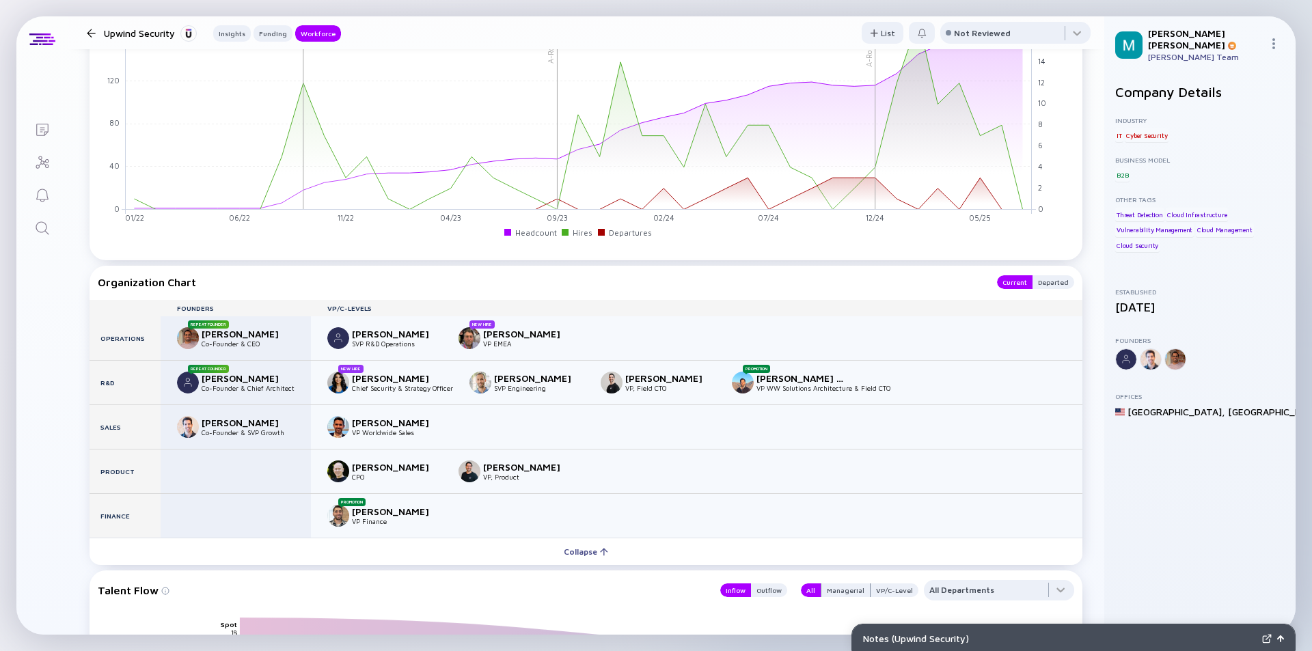
click at [586, 409] on div "Max Stevens VP Worldwide Sales" at bounding box center [697, 427] width 772 height 44
click at [453, 353] on div "Founders VP/C-Levels Operations Repeat Founder Amiram Shachar Co-Founder & CEO …" at bounding box center [586, 419] width 993 height 239
click at [240, 204] on rect at bounding box center [579, 104] width 906 height 209
click at [191, 134] on rect at bounding box center [579, 104] width 906 height 209
click at [98, 68] on icon "A-Round - $100m A-Round - $50m Seed - $30m 01/22 02/22 03/22 04/22 05/22 06/22 …" at bounding box center [578, 120] width 961 height 246
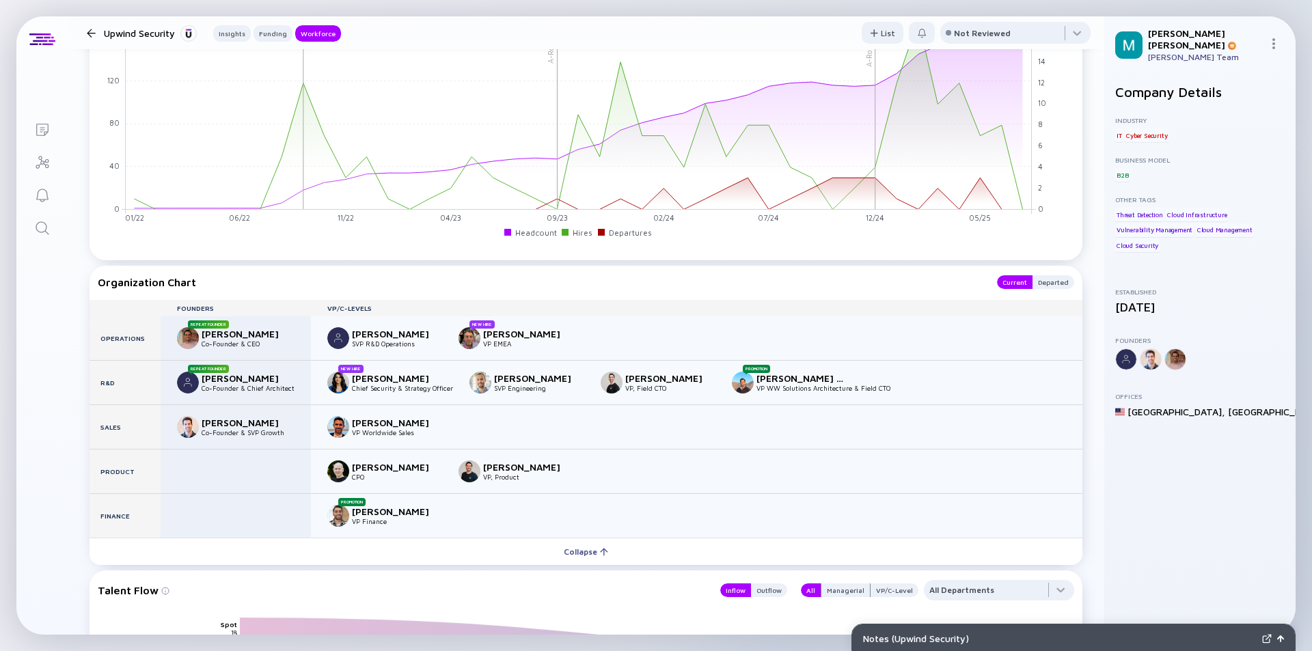
click at [452, 367] on div "New Hire Rinki Sethi Chief Security & Strategy Officer Nadav Naor SVP Engineeri…" at bounding box center [697, 383] width 772 height 44
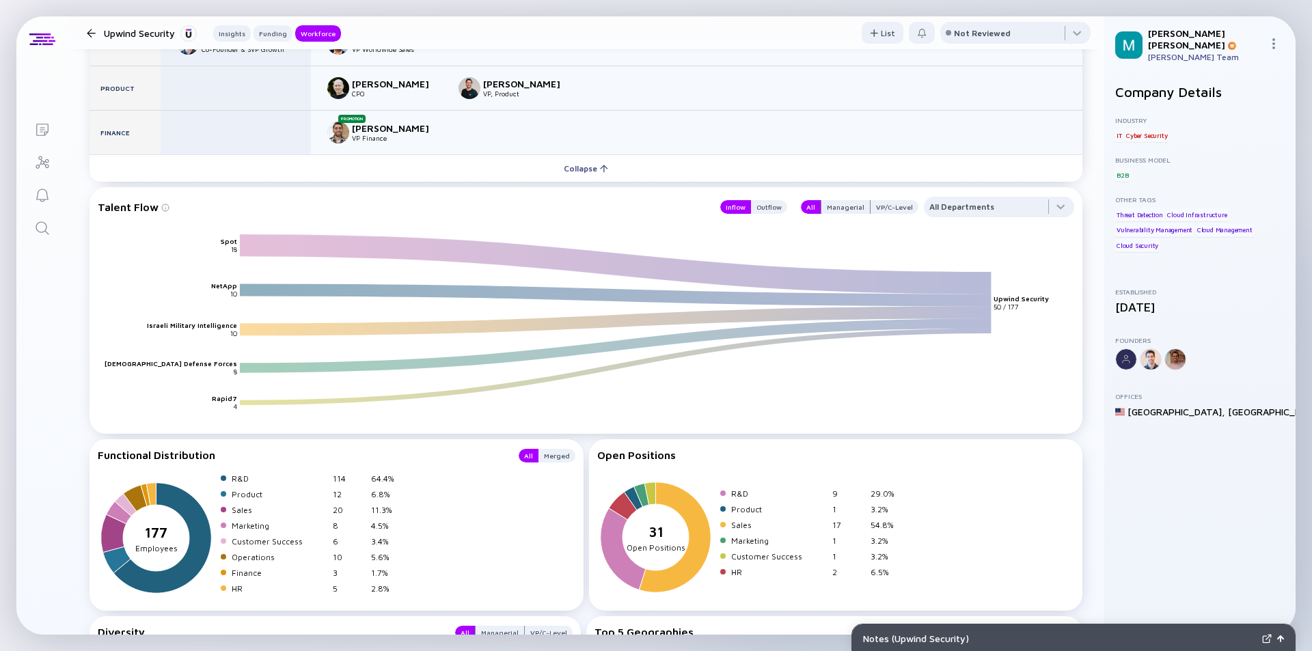
scroll to position [1372, 0]
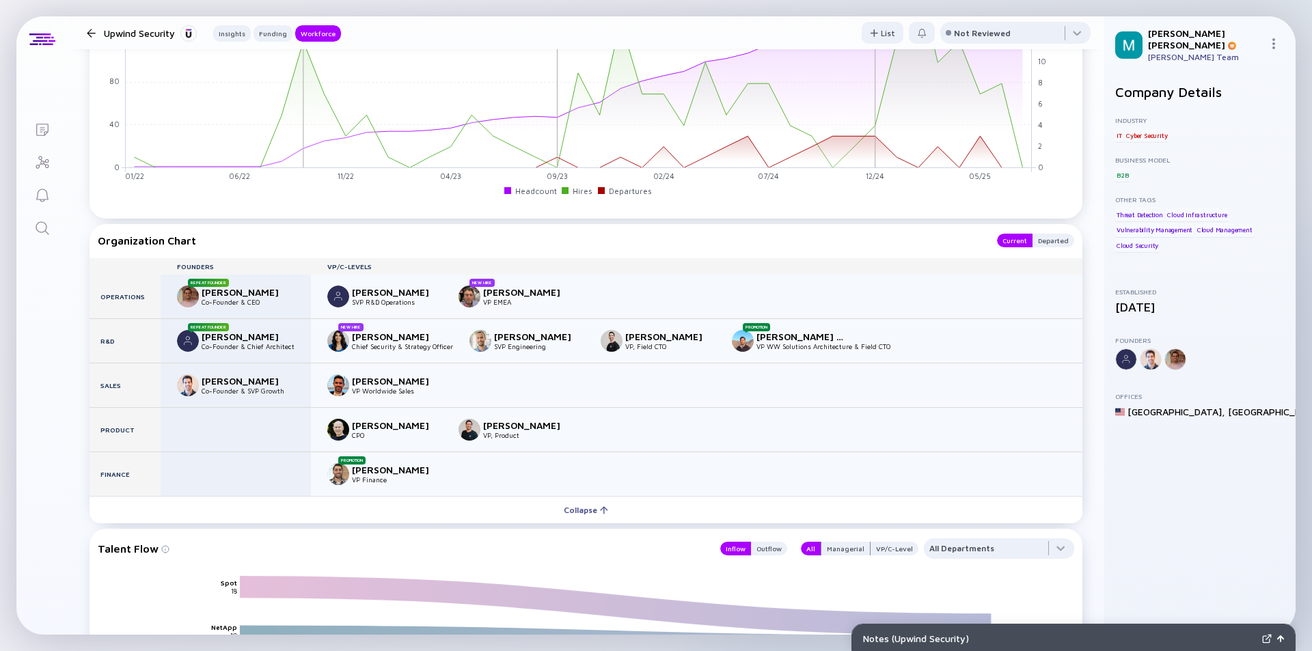
click at [87, 30] on div at bounding box center [91, 33] width 9 height 9
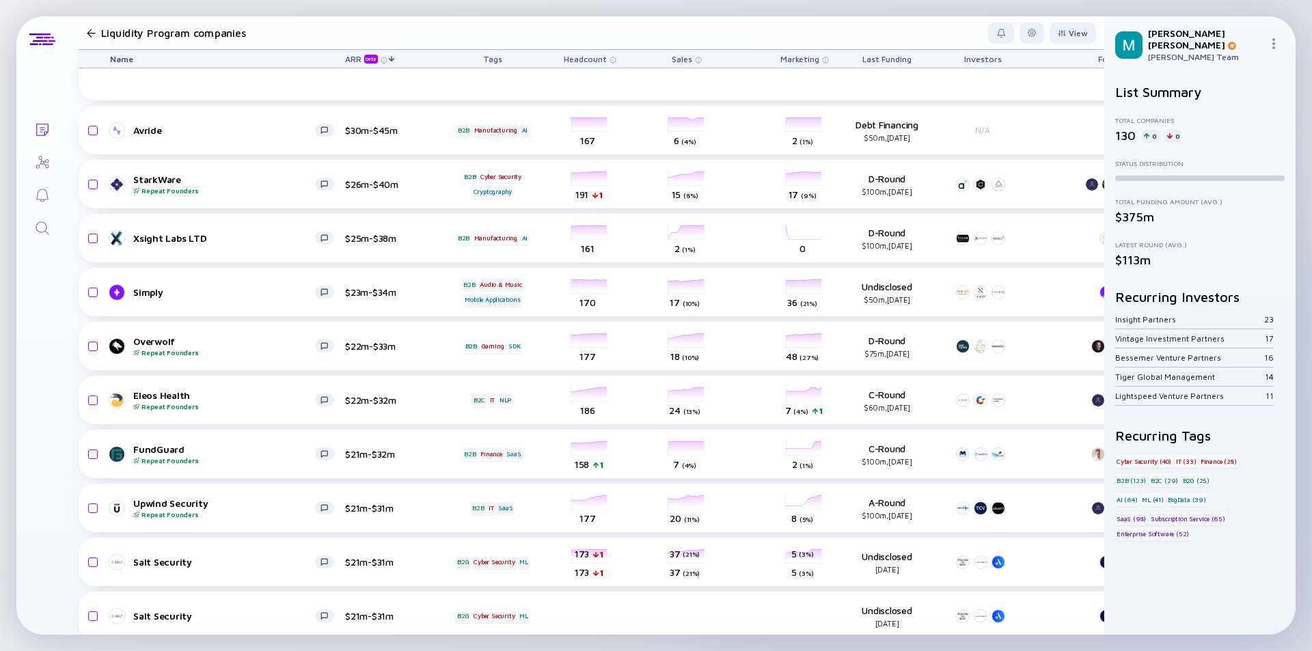
scroll to position [739, 0]
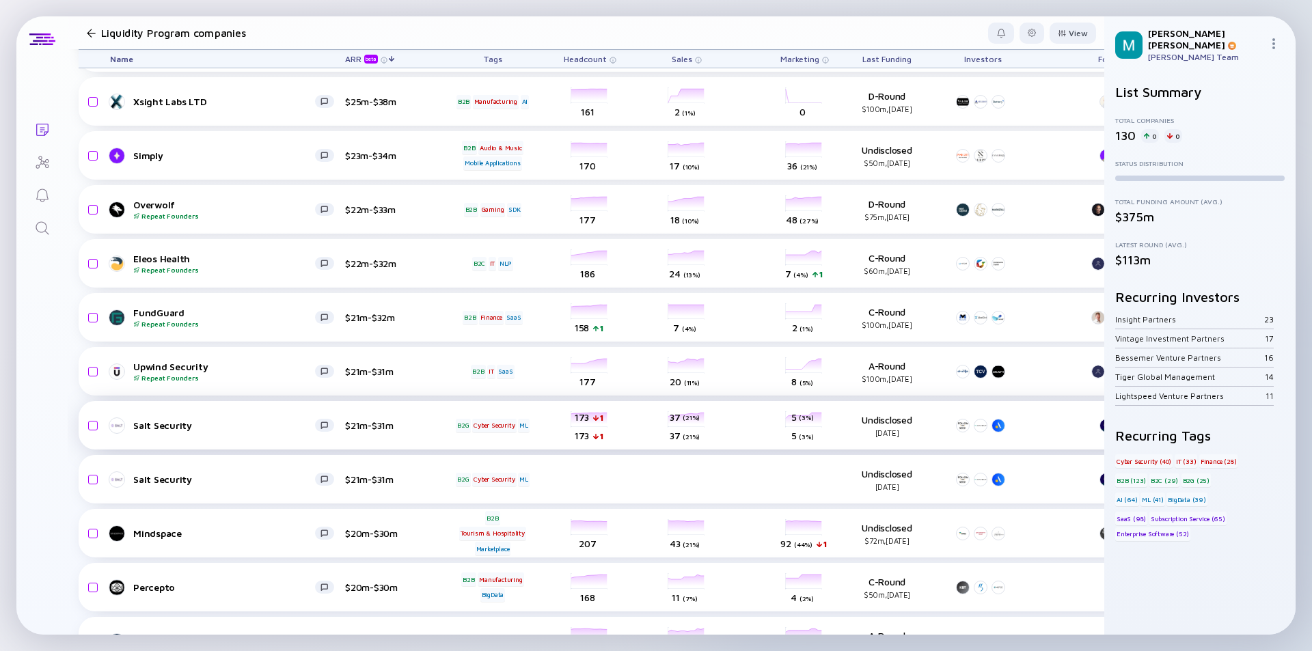
click at [433, 429] on div "$21m-$31m" at bounding box center [389, 426] width 89 height 12
click at [418, 425] on div "$21m-$31m" at bounding box center [389, 426] width 89 height 12
click at [424, 428] on div "$21m-$31m" at bounding box center [389, 426] width 89 height 12
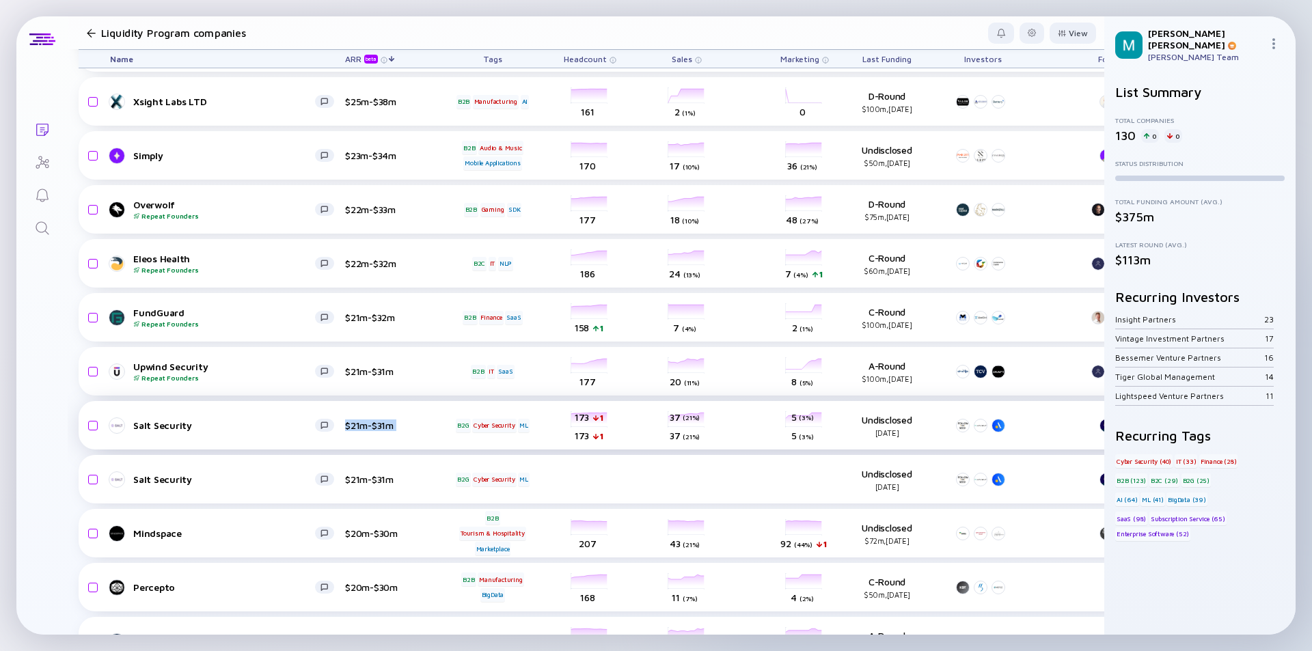
drag, startPoint x: 440, startPoint y: 437, endPoint x: 390, endPoint y: 438, distance: 49.9
click at [435, 439] on div "Salt Security $21m-$31m B2G Cyber Security ML headcount-salt-security 173 1 Hea…" at bounding box center [782, 425] width 1407 height 49
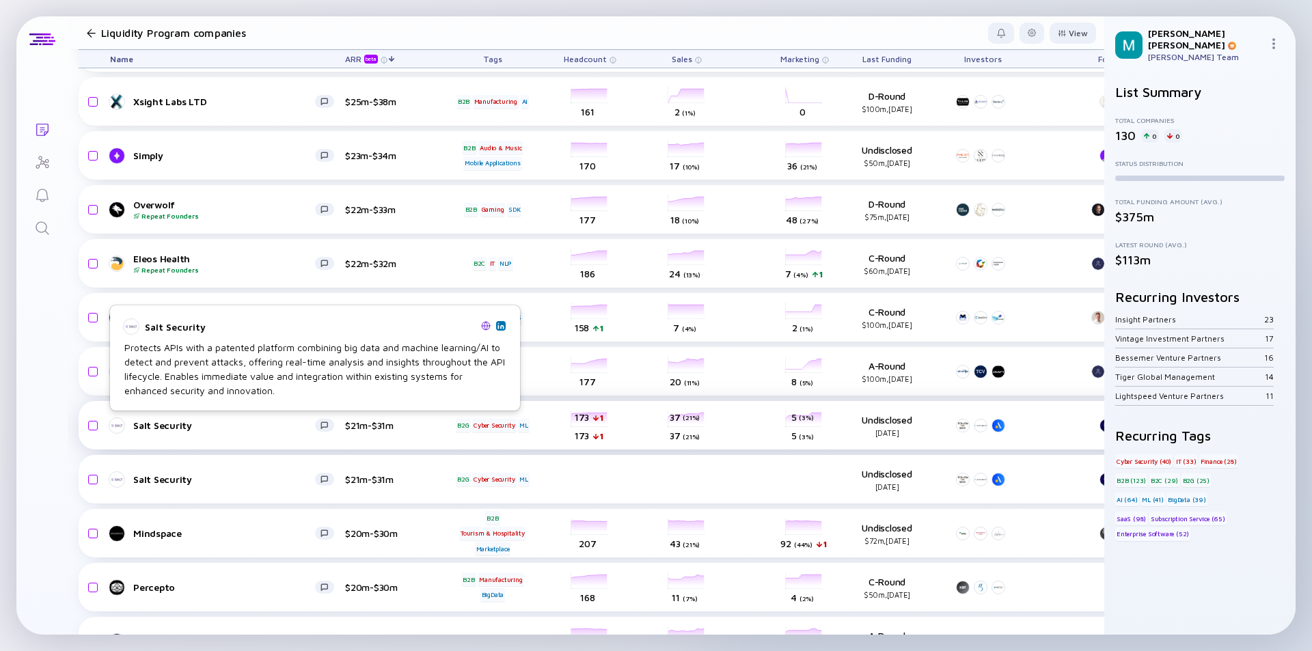
click at [275, 422] on div "Salt Security" at bounding box center [224, 426] width 182 height 12
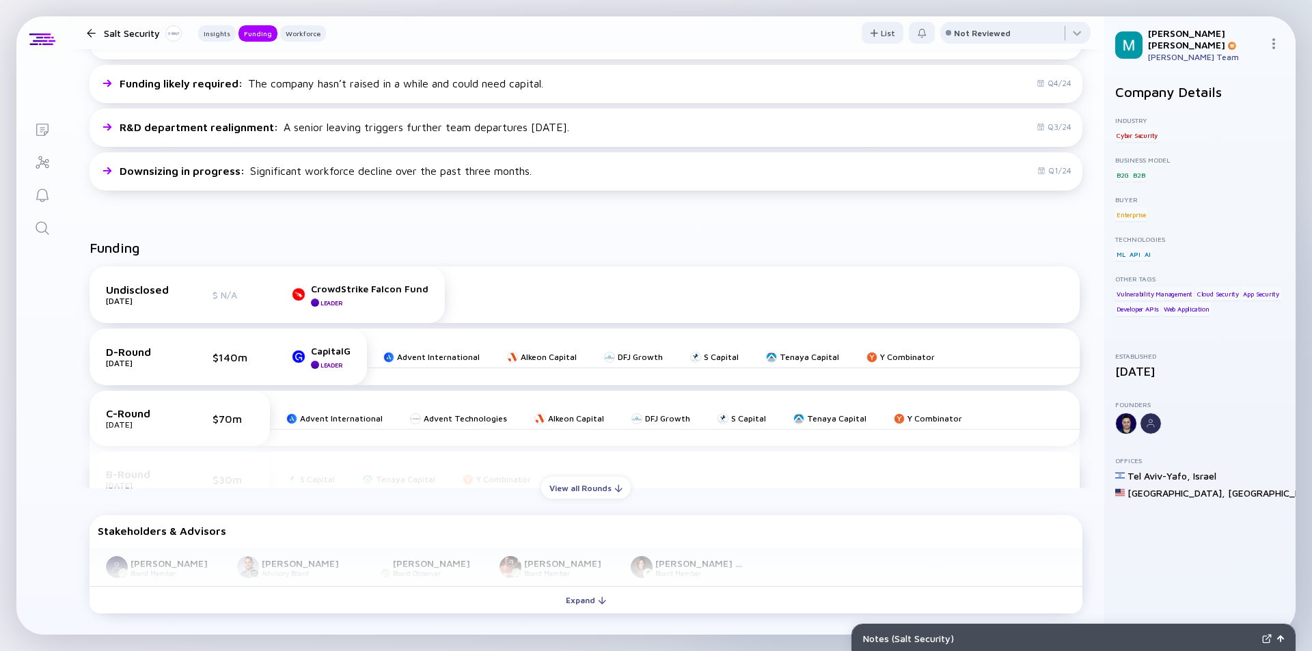
scroll to position [478, 0]
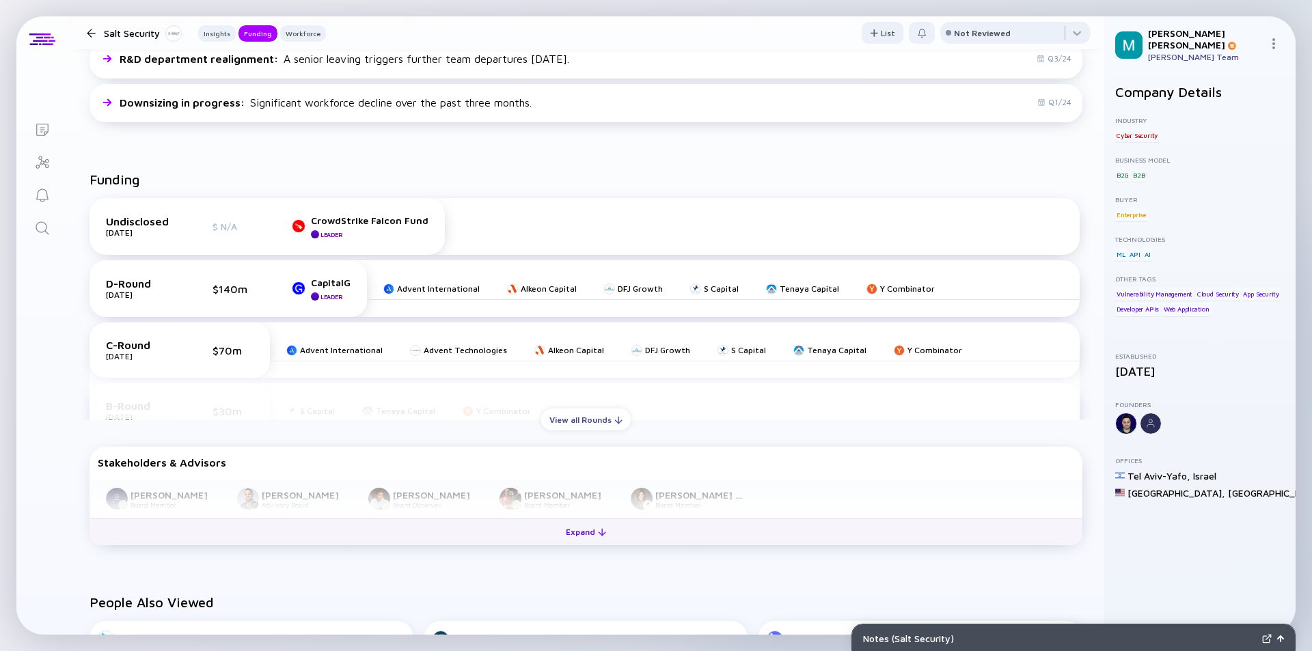
click at [598, 528] on div at bounding box center [602, 532] width 8 height 8
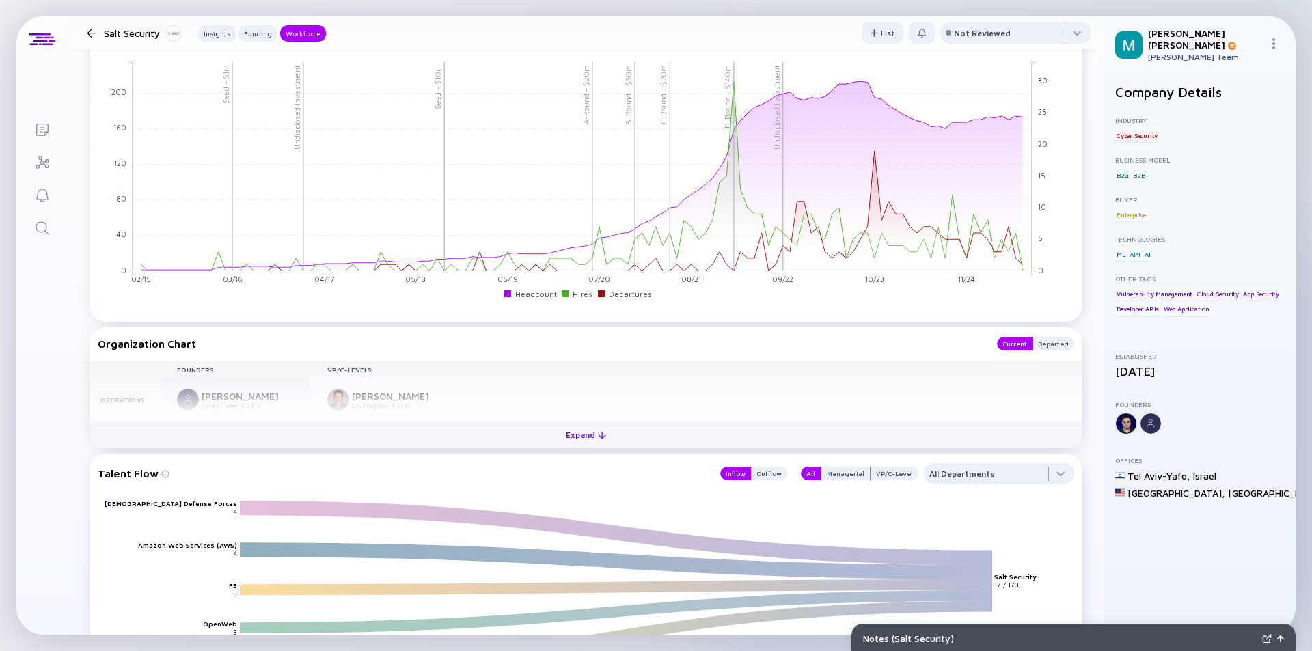
scroll to position [1435, 0]
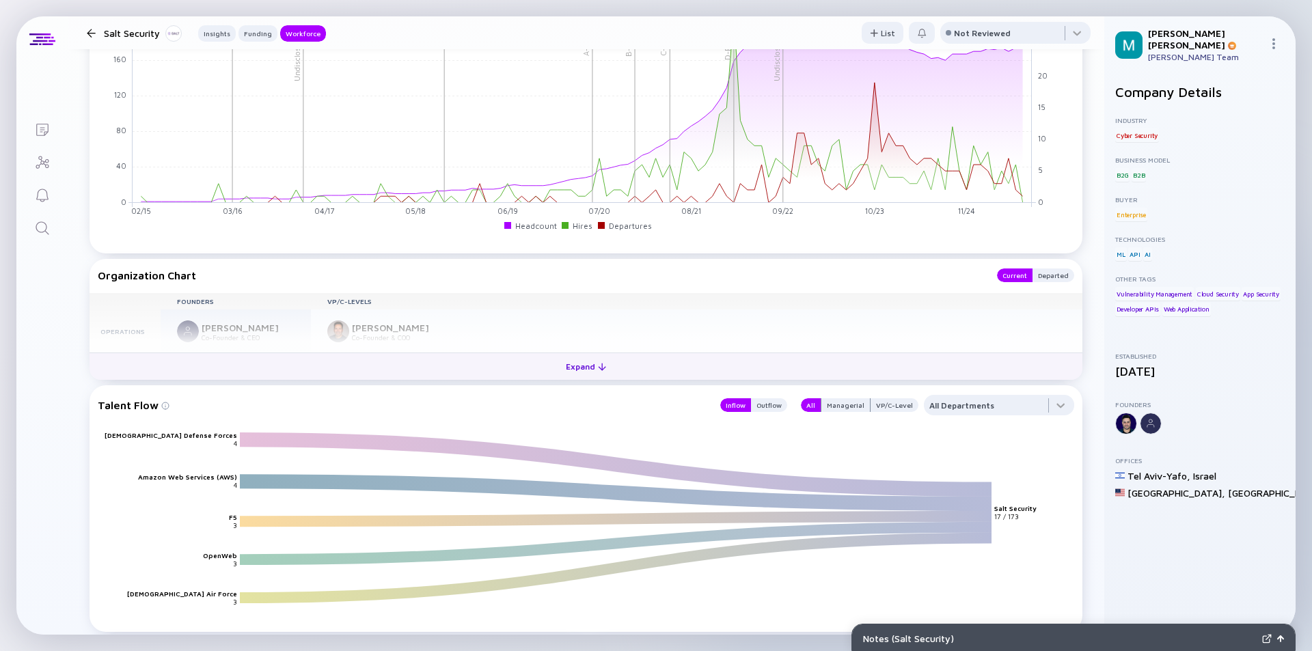
click at [567, 368] on div "Expand" at bounding box center [586, 366] width 57 height 21
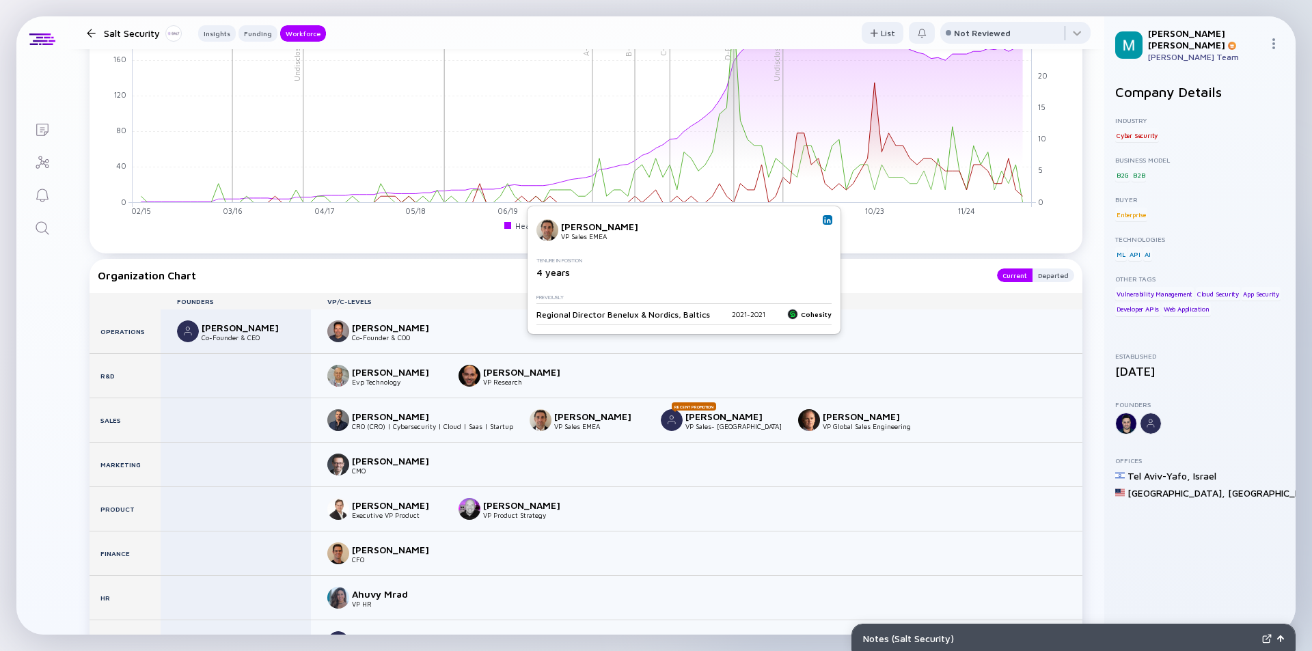
scroll to position [1504, 0]
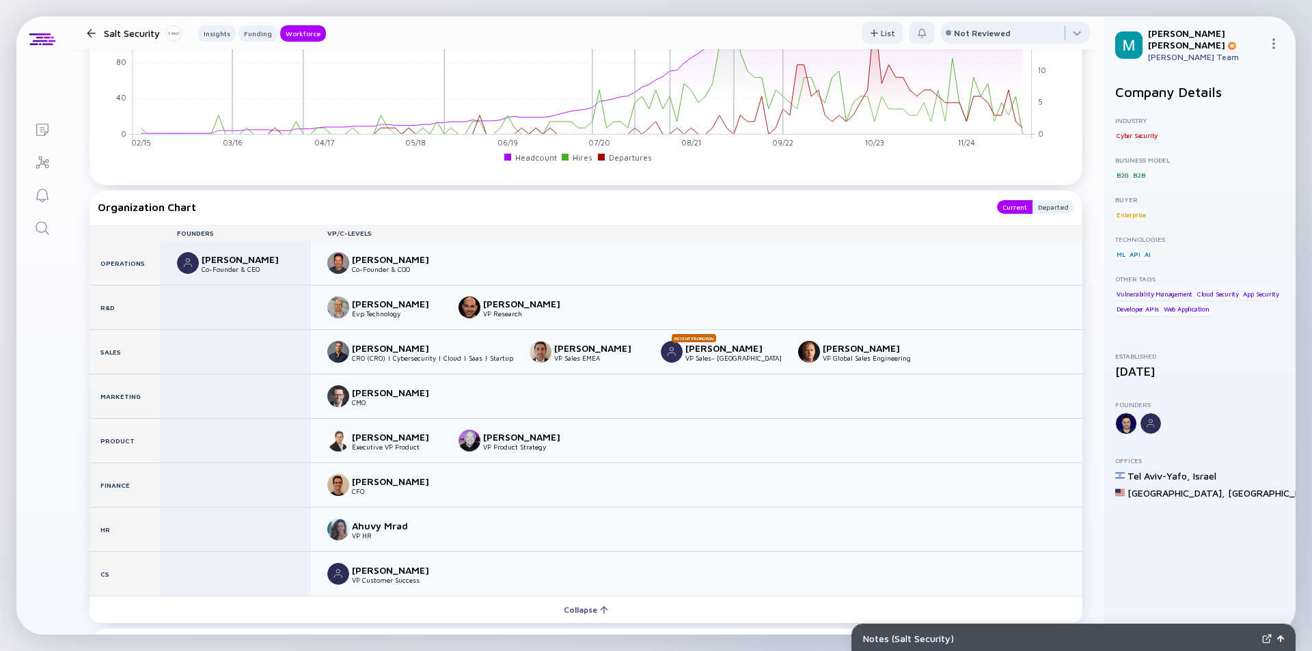
click at [90, 596] on button "Collapse" at bounding box center [586, 609] width 993 height 27
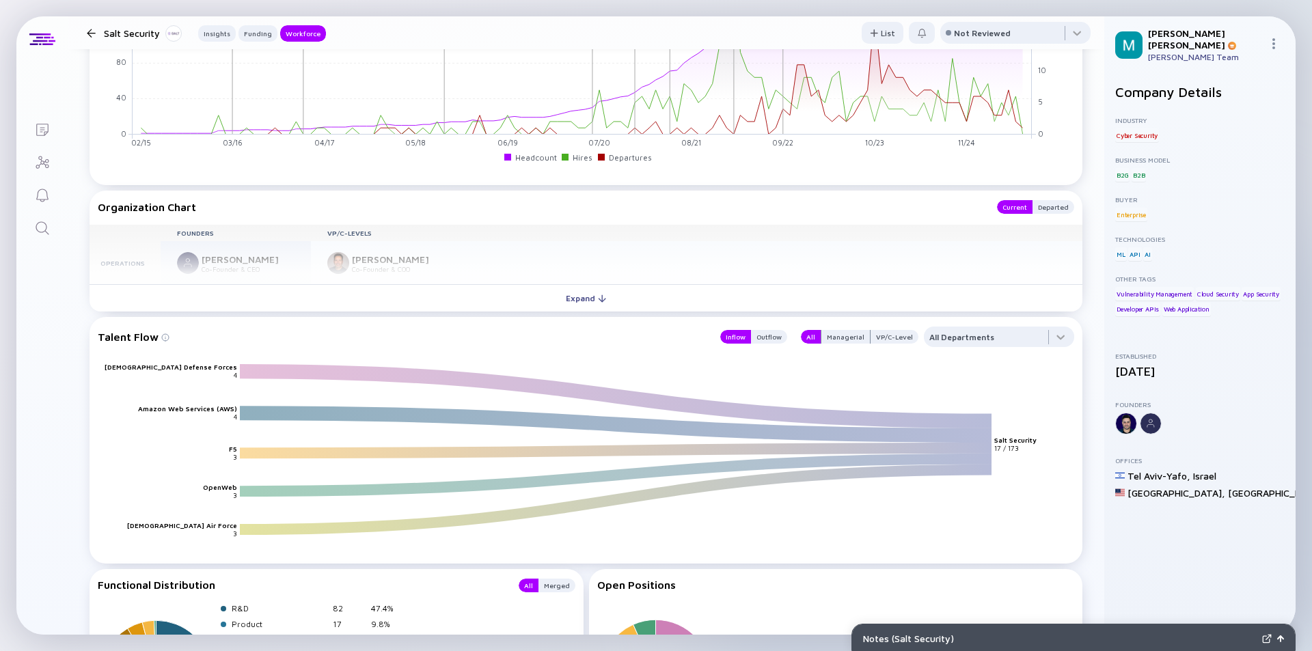
click at [90, 284] on button "Expand" at bounding box center [586, 297] width 993 height 27
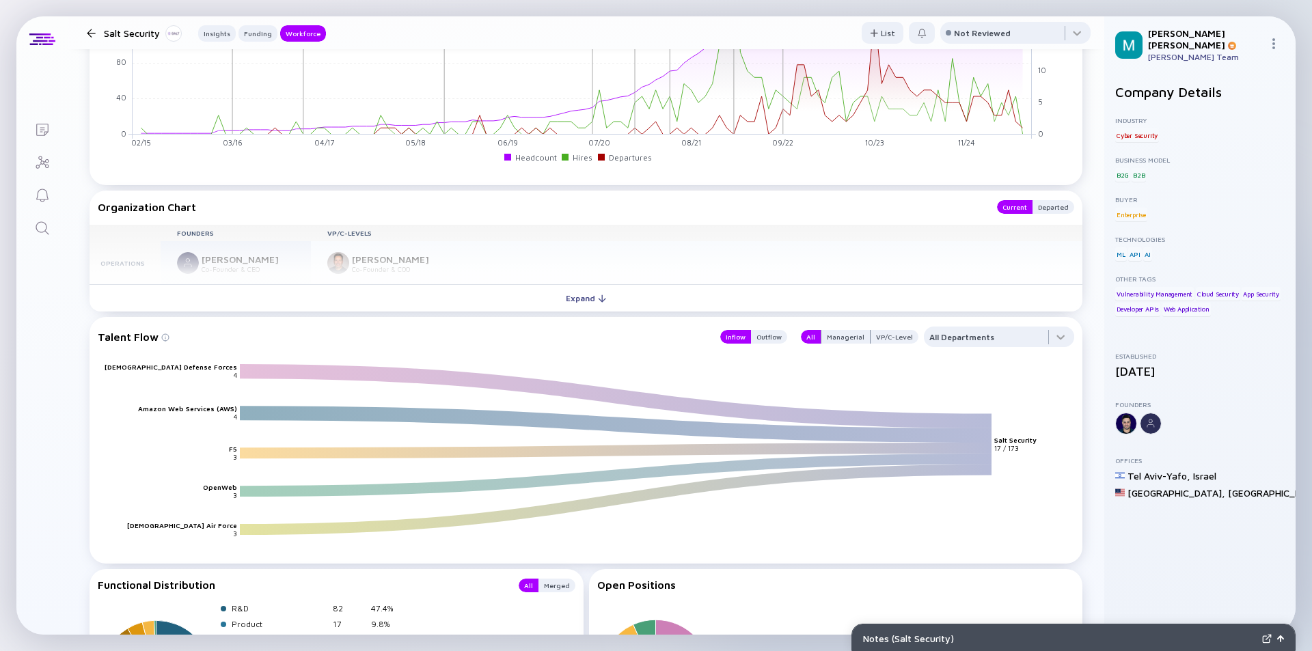
click at [90, 284] on button "Expand" at bounding box center [586, 297] width 993 height 27
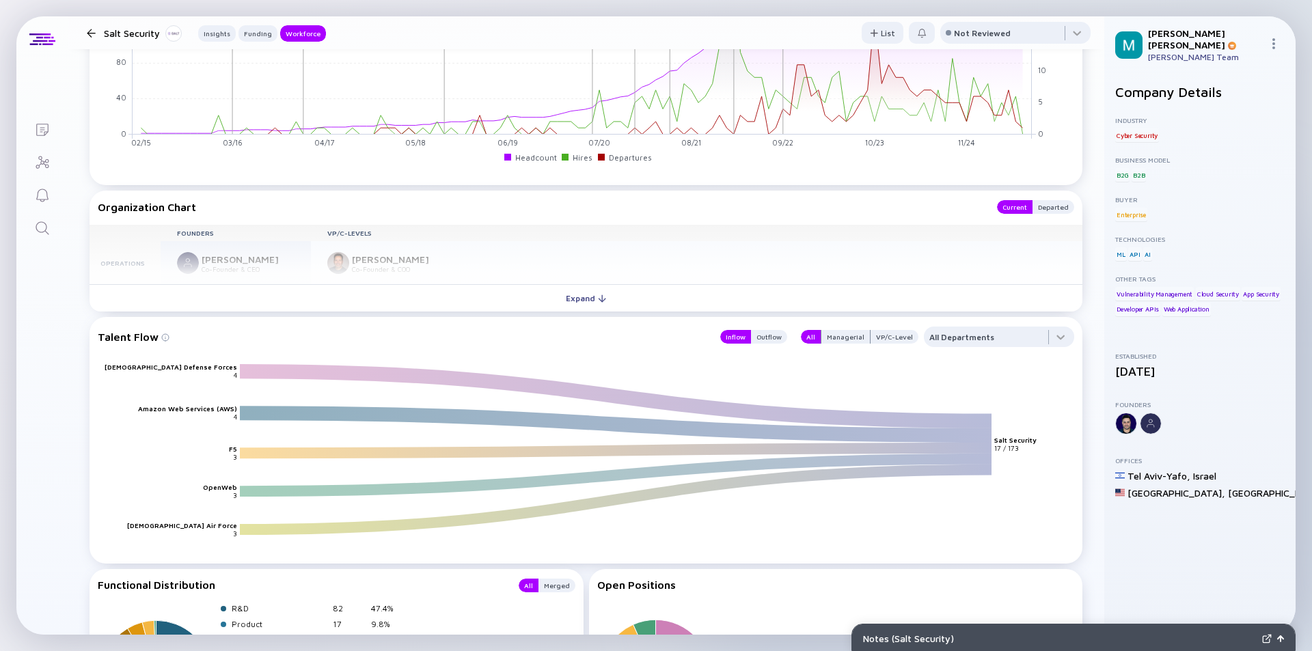
click at [90, 284] on button "Expand" at bounding box center [586, 297] width 993 height 27
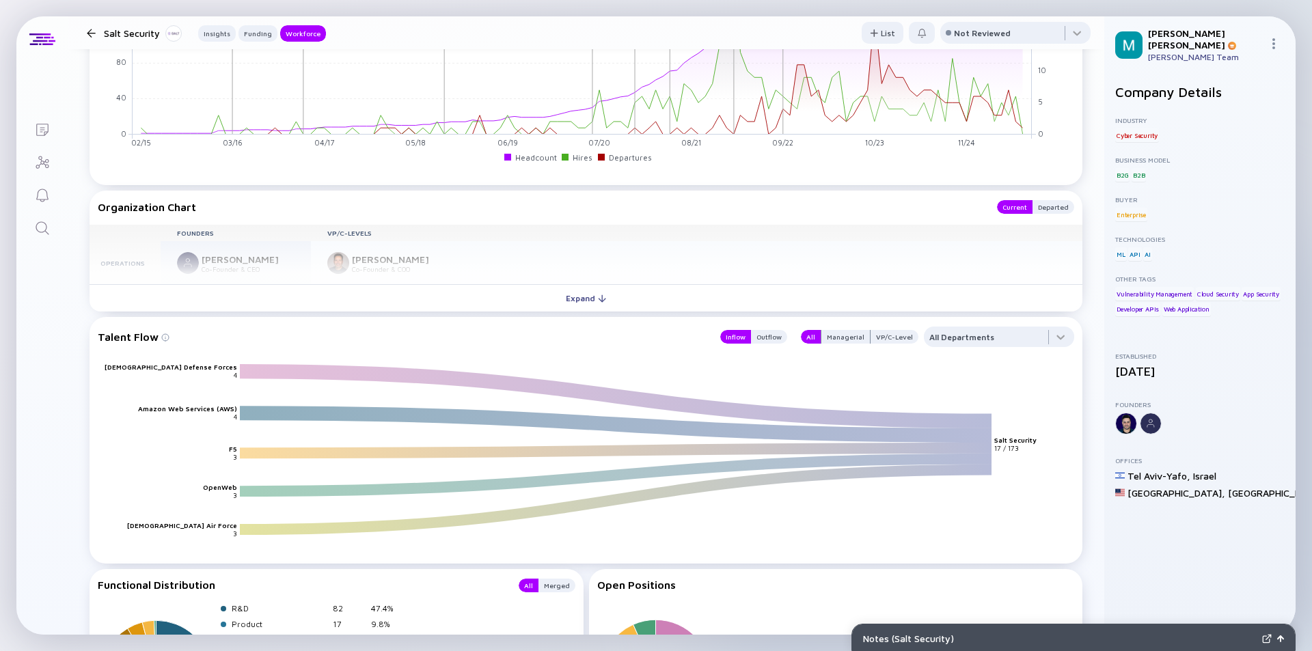
click at [90, 284] on button "Expand" at bounding box center [586, 297] width 993 height 27
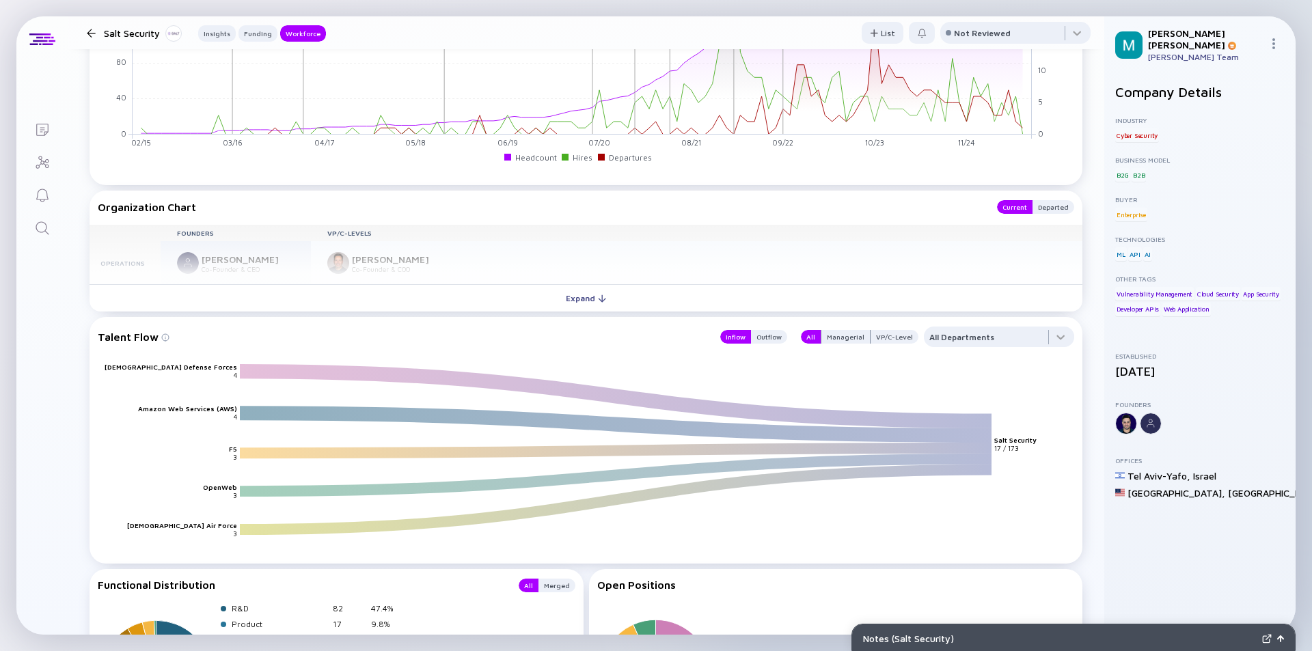
click at [90, 284] on button "Expand" at bounding box center [586, 297] width 993 height 27
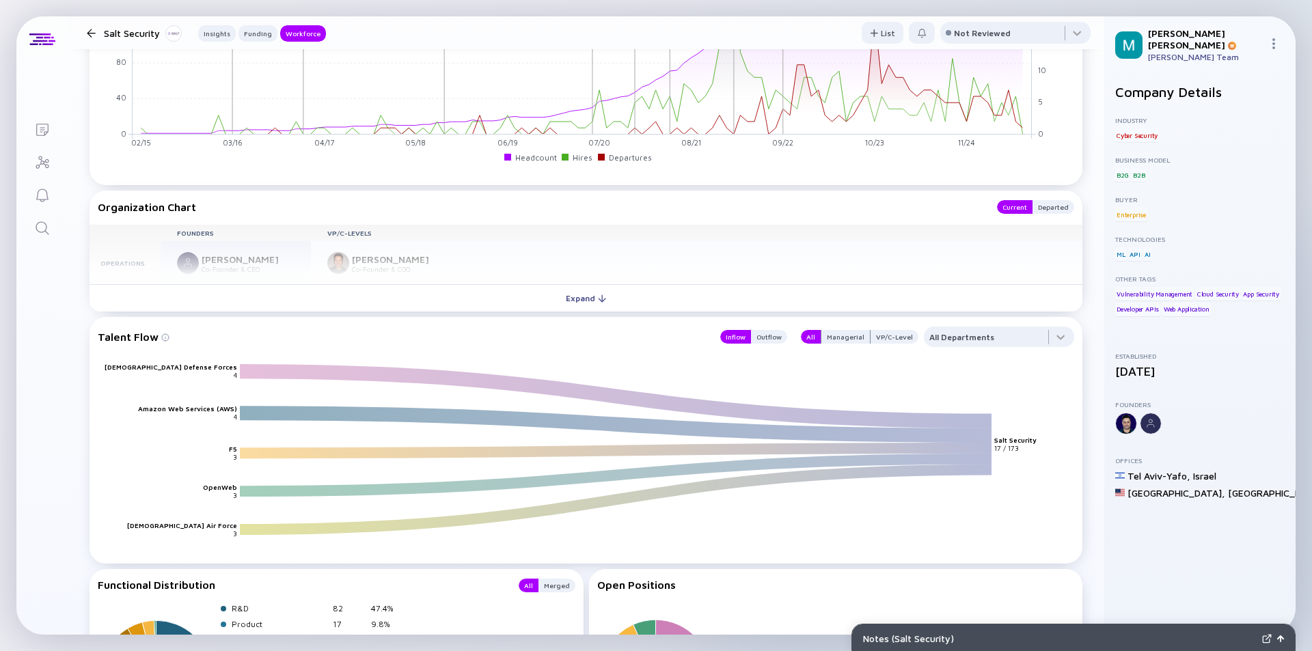
click at [90, 284] on button "Expand" at bounding box center [586, 297] width 993 height 27
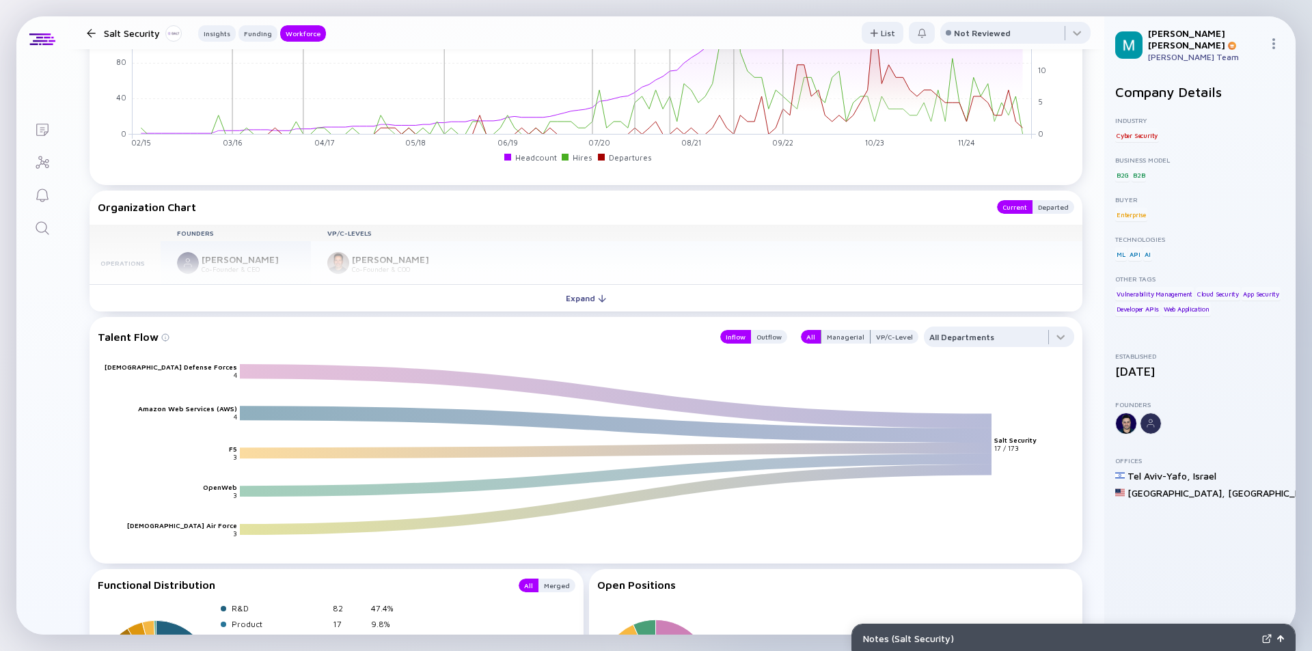
click at [90, 284] on button "Expand" at bounding box center [586, 297] width 993 height 27
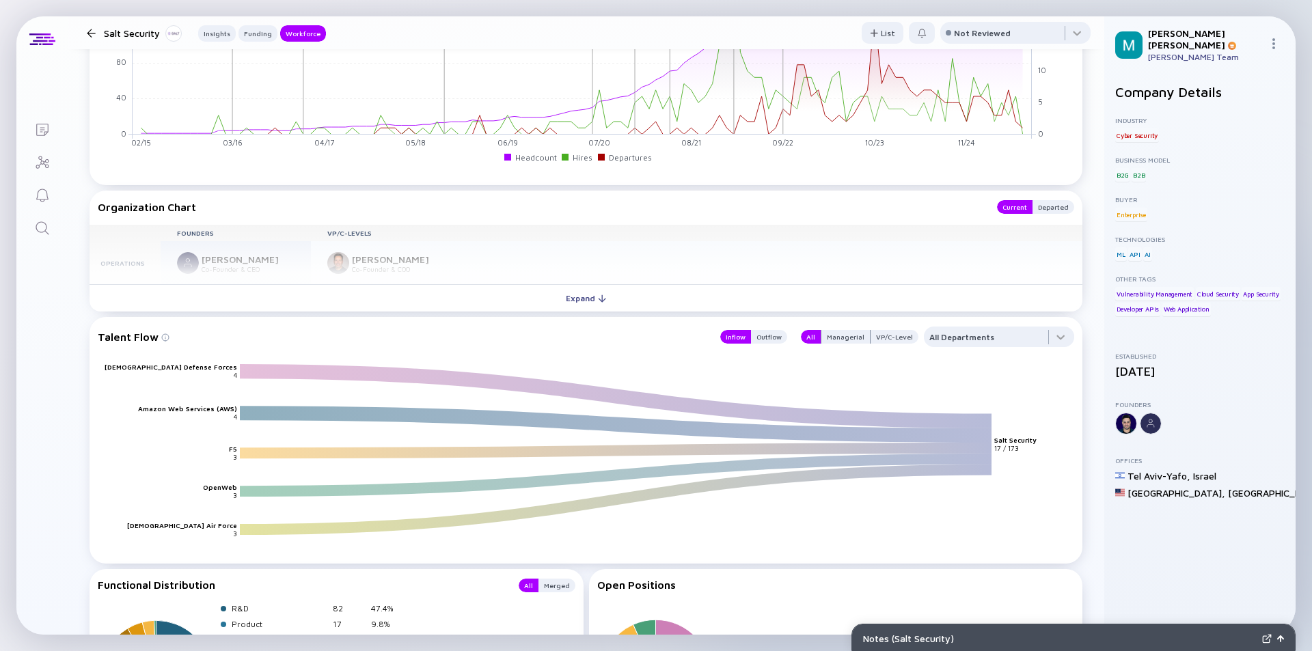
click at [90, 284] on button "Expand" at bounding box center [586, 297] width 993 height 27
click at [85, 29] on div at bounding box center [91, 33] width 20 height 9
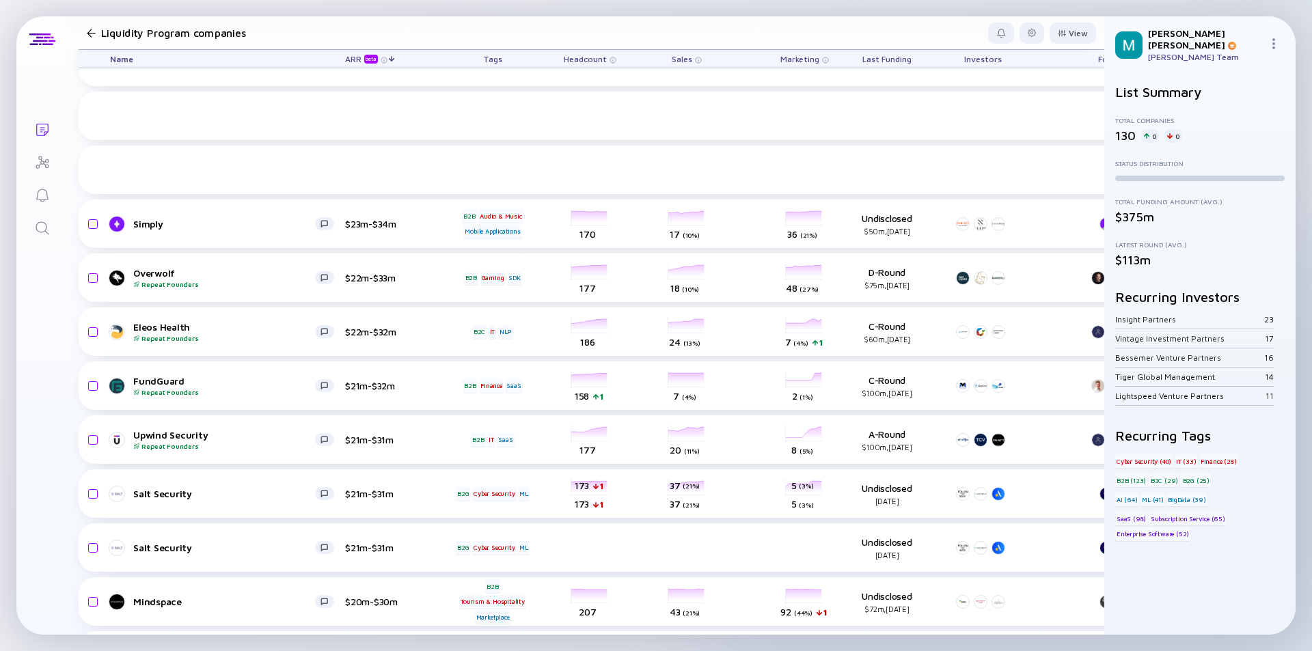
scroll to position [945, 0]
